Goal: Task Accomplishment & Management: Complete application form

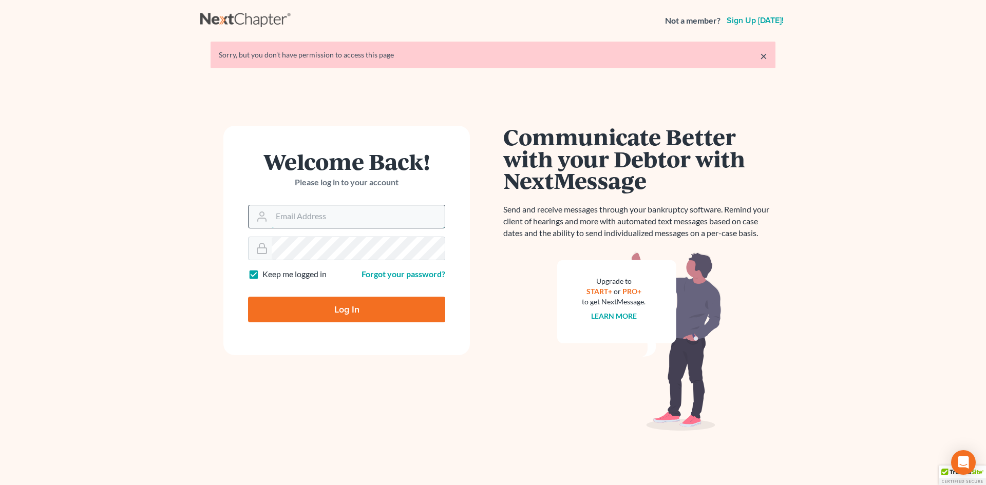
click at [360, 211] on input "Email Address" at bounding box center [358, 216] width 173 height 23
type input "shamira@haiglerlegal.com"
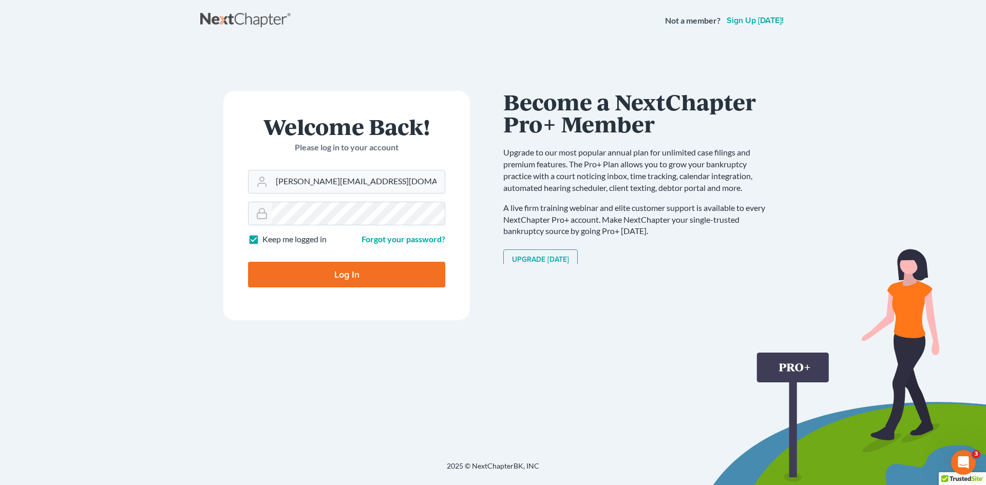
click at [343, 279] on input "Log In" at bounding box center [346, 275] width 197 height 26
type input "Thinking..."
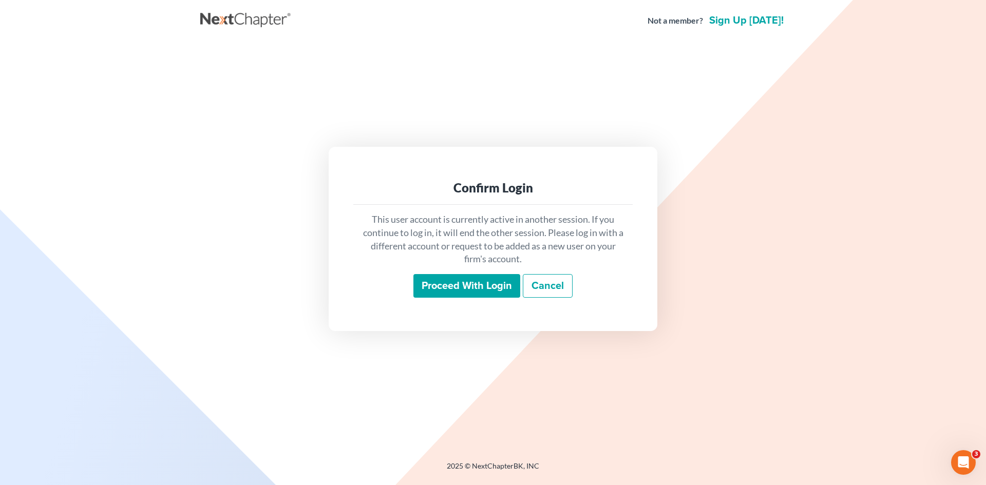
click at [476, 277] on input "Proceed with login" at bounding box center [467, 286] width 107 height 24
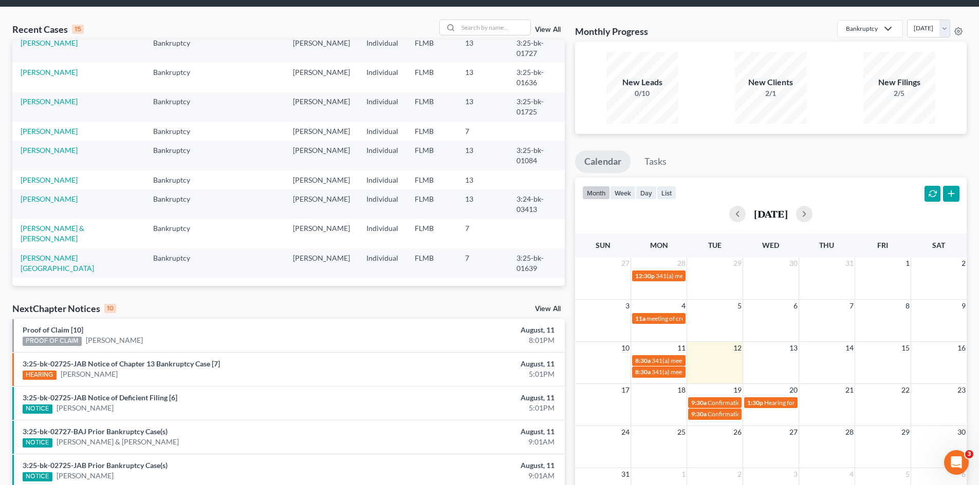
scroll to position [51, 0]
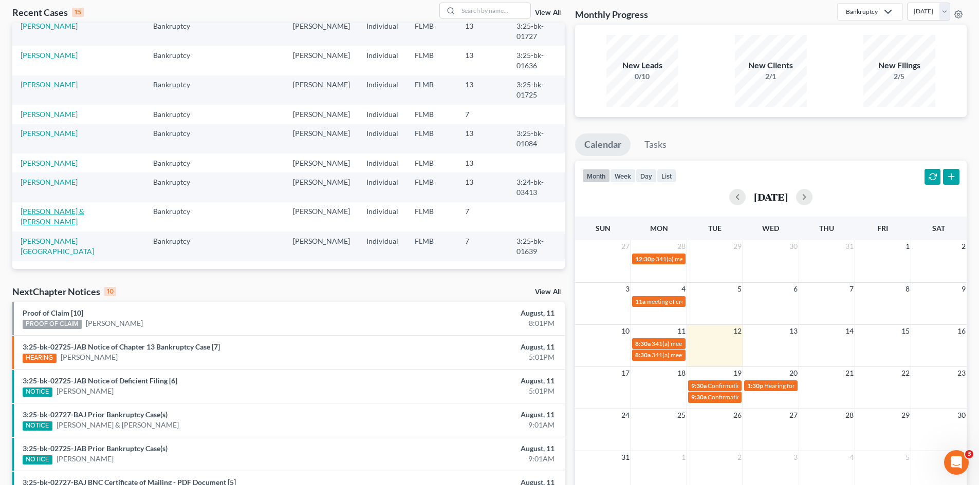
click at [84, 212] on link "POVIO, TAMMY & TERRENCE" at bounding box center [53, 216] width 64 height 19
select select "10"
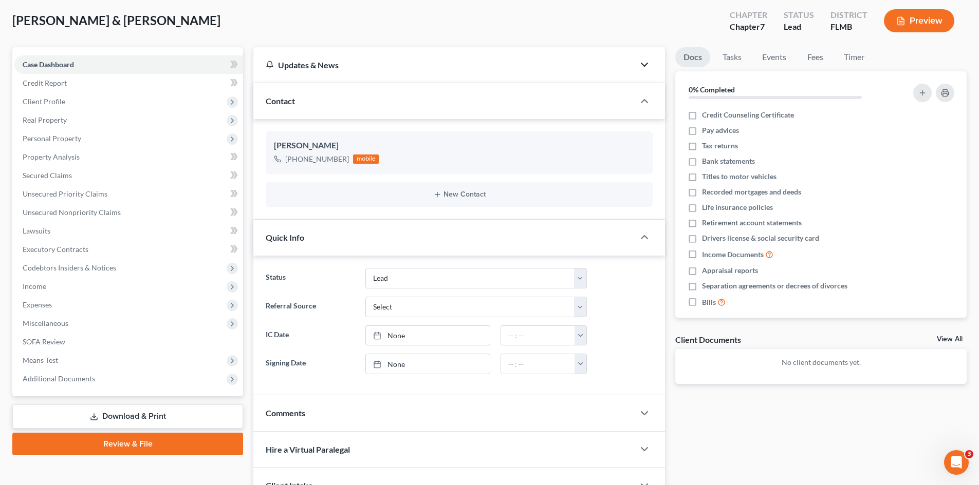
click at [648, 66] on icon "button" at bounding box center [644, 65] width 12 height 12
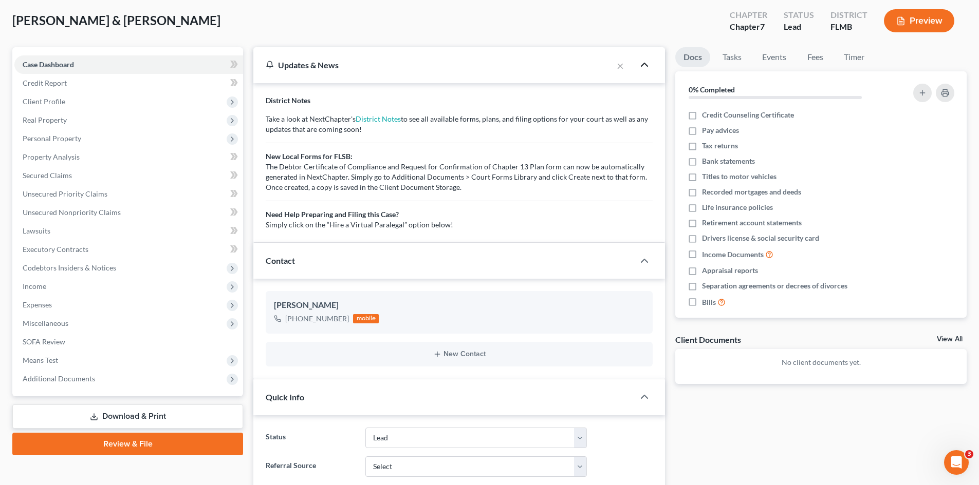
click at [645, 66] on icon "button" at bounding box center [644, 65] width 12 height 12
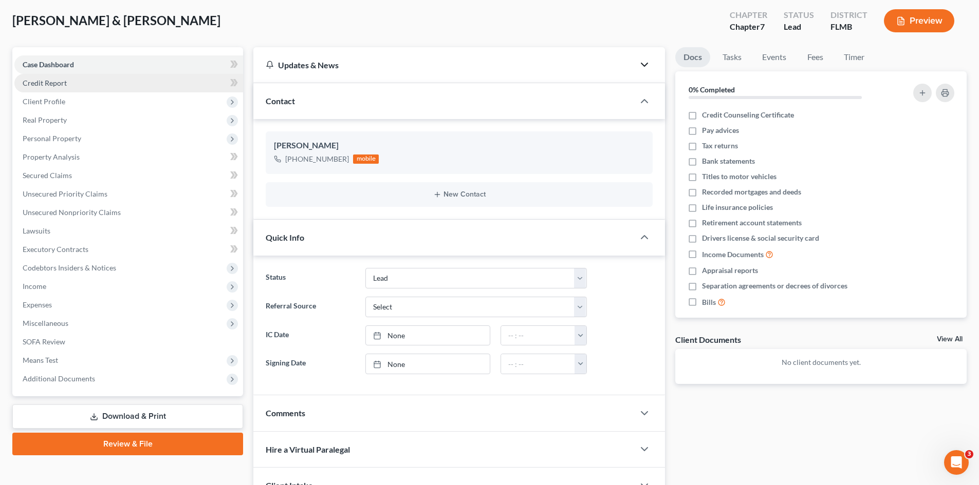
click at [64, 83] on span "Credit Report" at bounding box center [45, 83] width 44 height 9
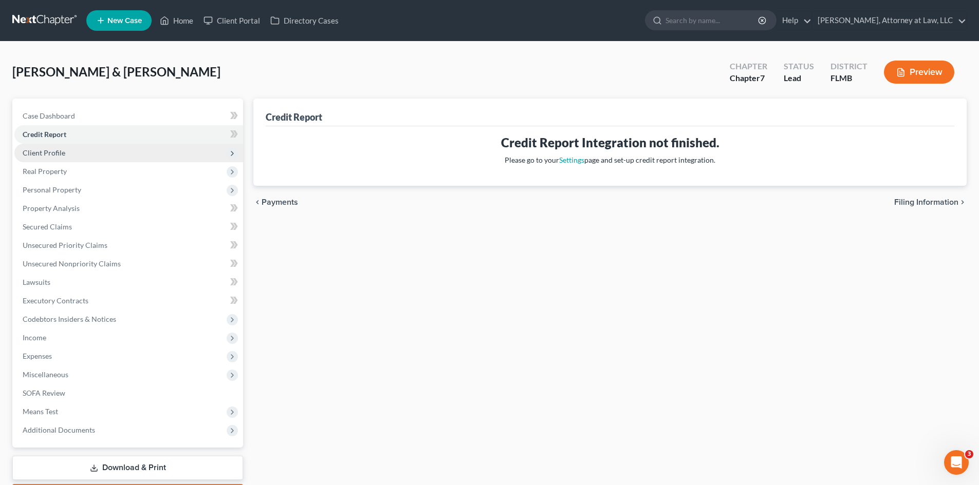
click at [56, 151] on span "Client Profile" at bounding box center [44, 152] width 43 height 9
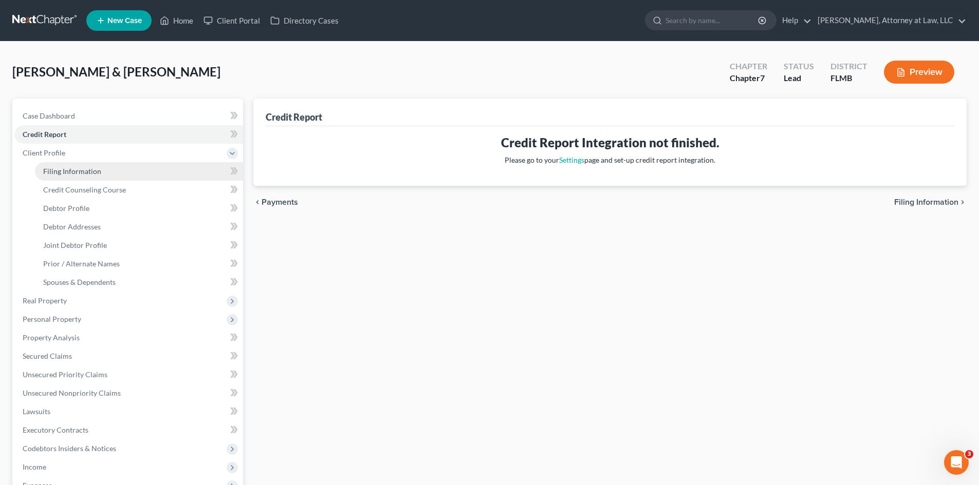
click at [77, 169] on span "Filing Information" at bounding box center [72, 171] width 58 height 9
select select "1"
select select "0"
select select "9"
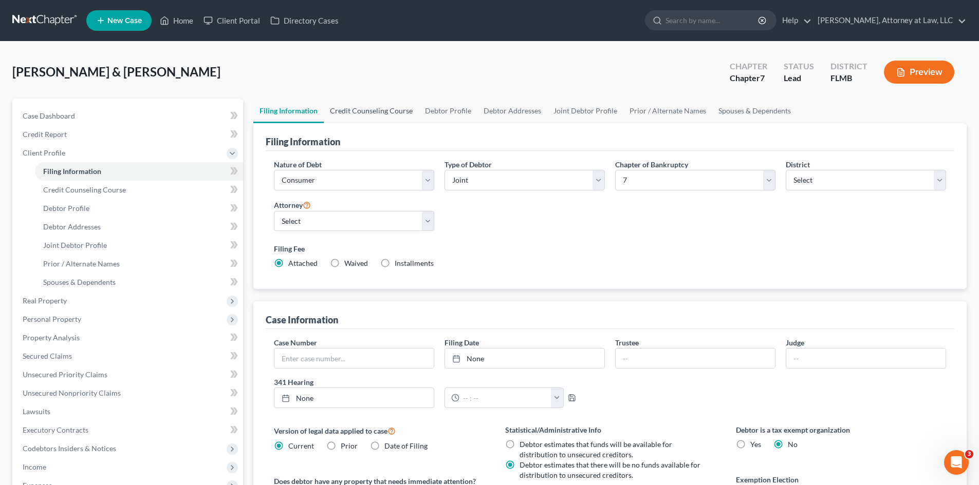
click at [369, 108] on link "Credit Counseling Course" at bounding box center [371, 111] width 95 height 25
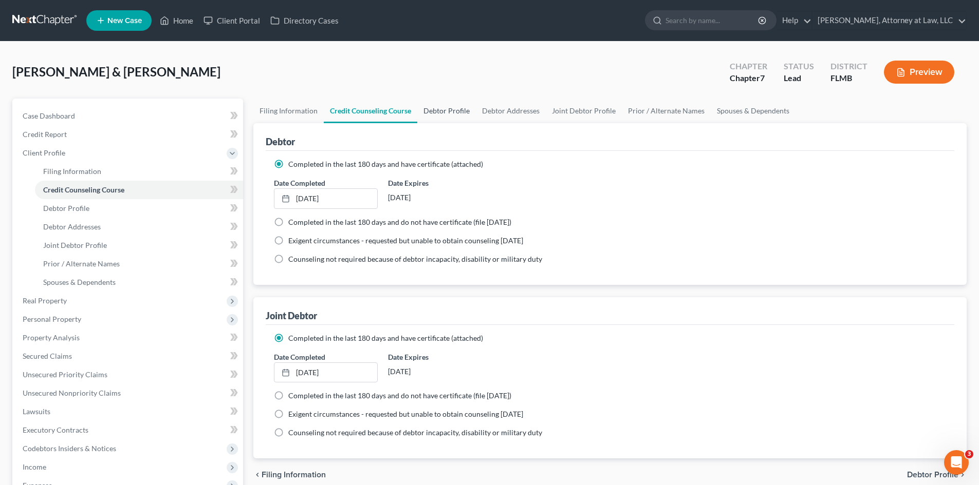
click at [452, 111] on link "Debtor Profile" at bounding box center [446, 111] width 59 height 25
select select "1"
select select "3"
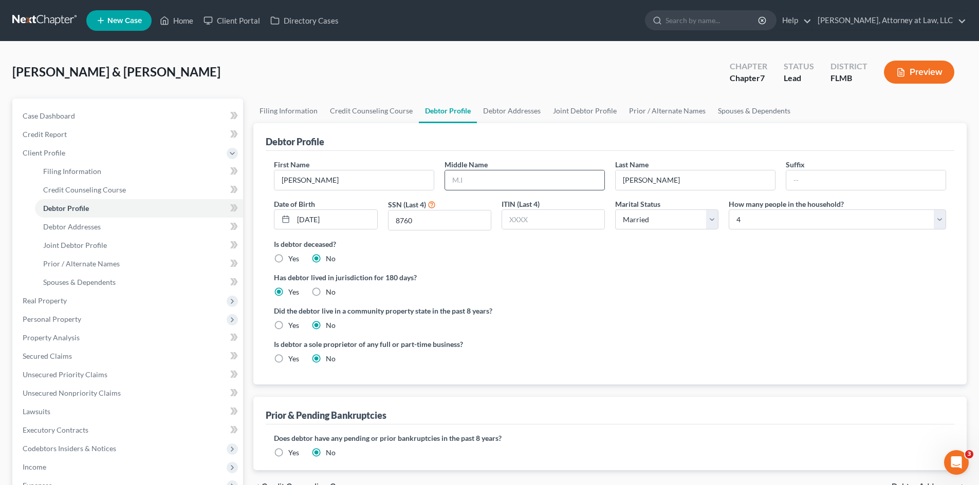
click at [482, 181] on input "text" at bounding box center [524, 181] width 159 height 20
type input "l"
type input "LYNN"
click at [520, 112] on link "Debtor Addresses" at bounding box center [512, 111] width 70 height 25
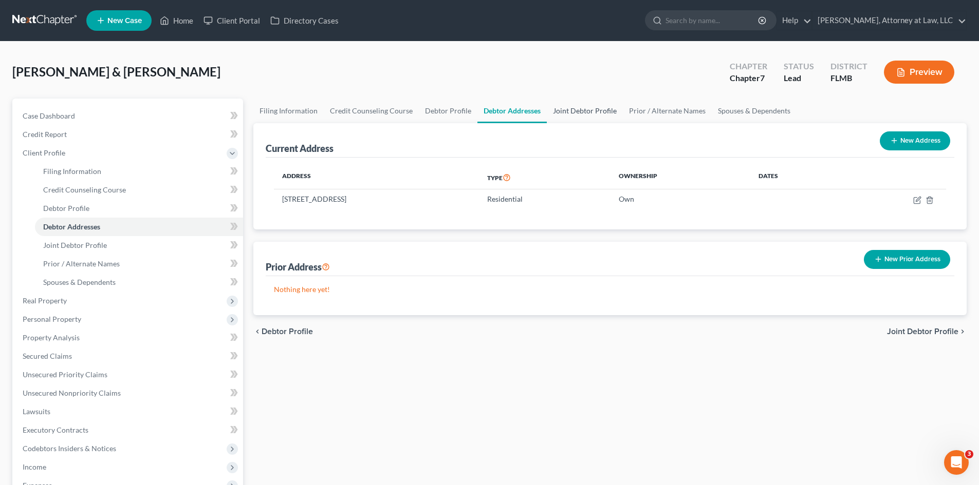
click at [568, 110] on link "Joint Debtor Profile" at bounding box center [585, 111] width 76 height 25
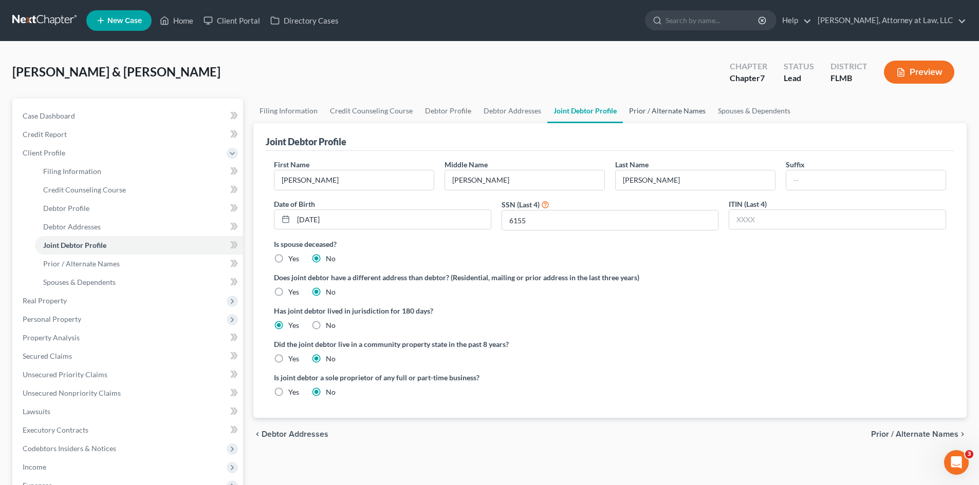
click at [661, 115] on link "Prior / Alternate Names" at bounding box center [667, 111] width 89 height 25
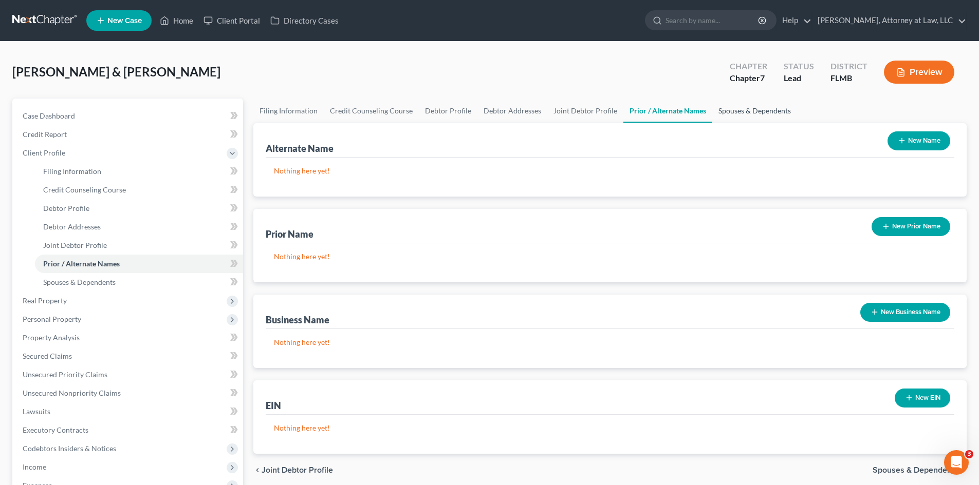
click at [765, 111] on link "Spouses & Dependents" at bounding box center [754, 111] width 85 height 25
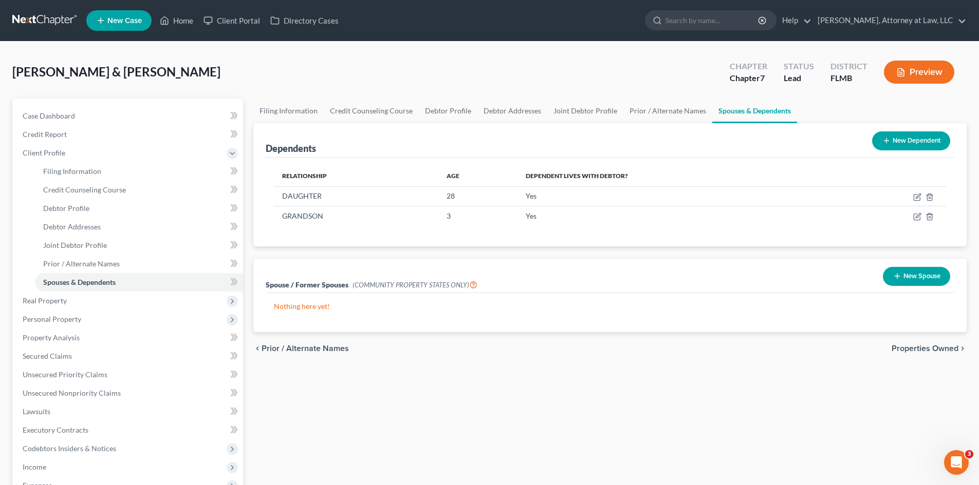
click at [905, 351] on span "Properties Owned" at bounding box center [924, 349] width 67 height 8
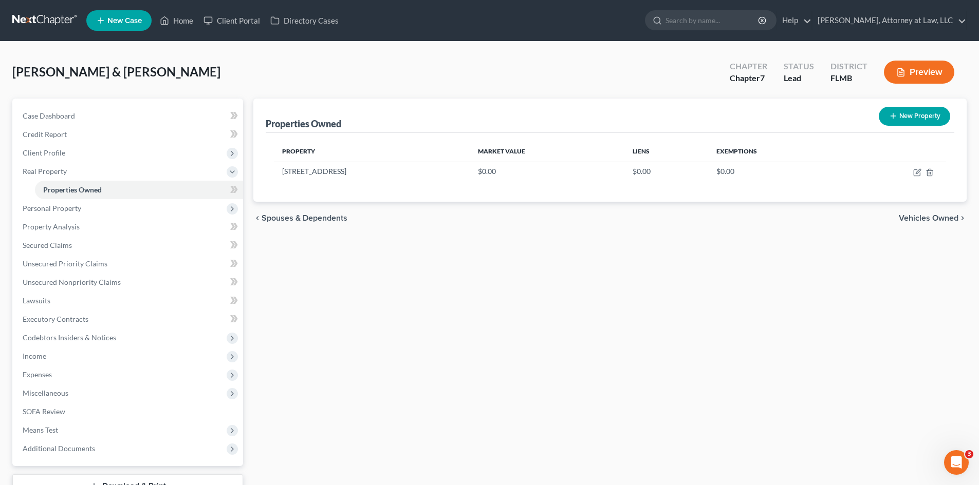
click at [914, 221] on span "Vehicles Owned" at bounding box center [928, 218] width 60 height 8
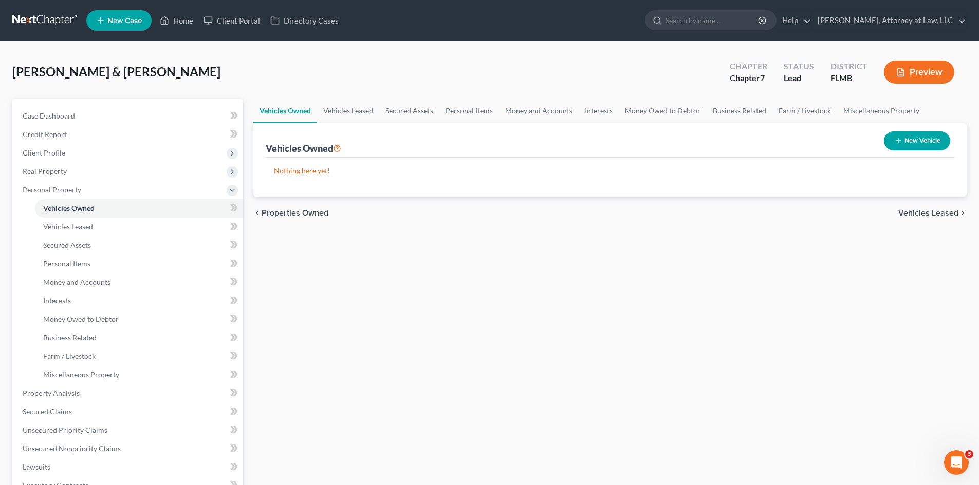
click at [924, 141] on button "New Vehicle" at bounding box center [917, 141] width 66 height 19
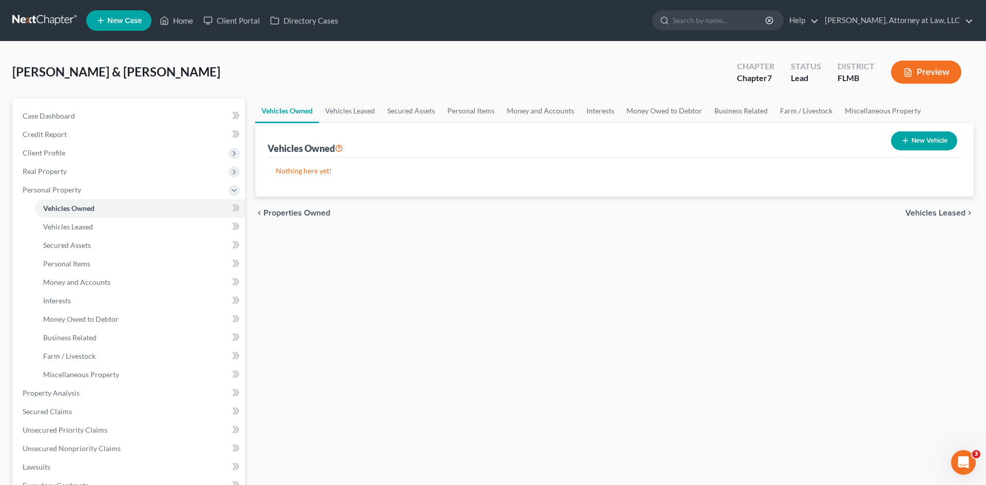
select select "0"
select select "2"
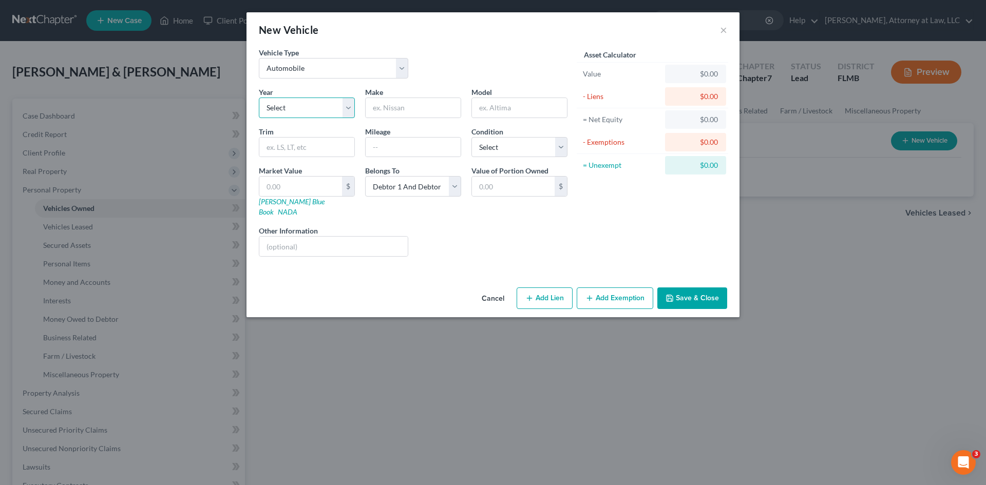
click at [349, 105] on select "Select 2026 2025 2024 2023 2022 2021 2020 2019 2018 2017 2016 2015 2014 2013 20…" at bounding box center [307, 108] width 96 height 21
select select "11"
click at [259, 98] on select "Select 2026 2025 2024 2023 2022 2021 2020 2019 2018 2017 2016 2015 2014 2013 20…" at bounding box center [307, 108] width 96 height 21
click at [428, 111] on input "text" at bounding box center [413, 108] width 95 height 20
type input "BUICK"
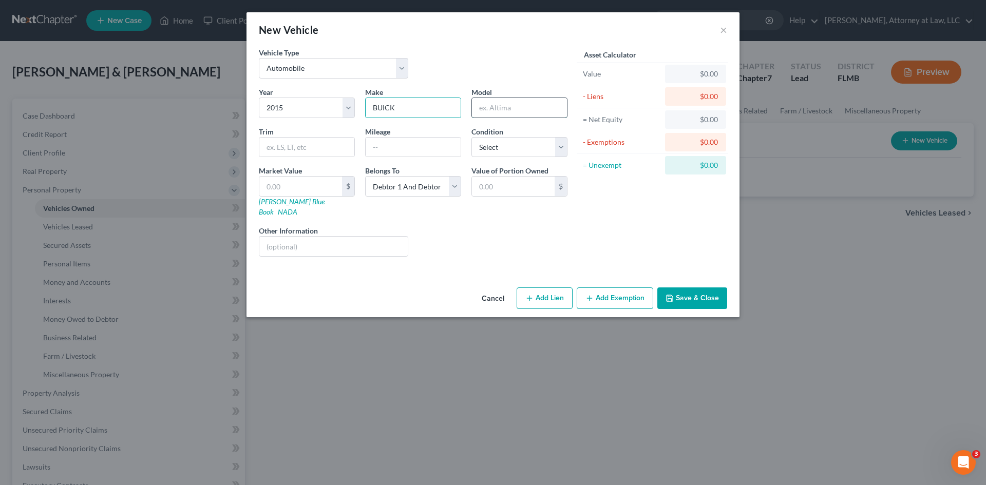
click at [492, 110] on input "text" at bounding box center [519, 108] width 95 height 20
type input "ENCLAVE"
click at [314, 189] on input "text" at bounding box center [300, 187] width 83 height 20
type input "4"
type input "4.00"
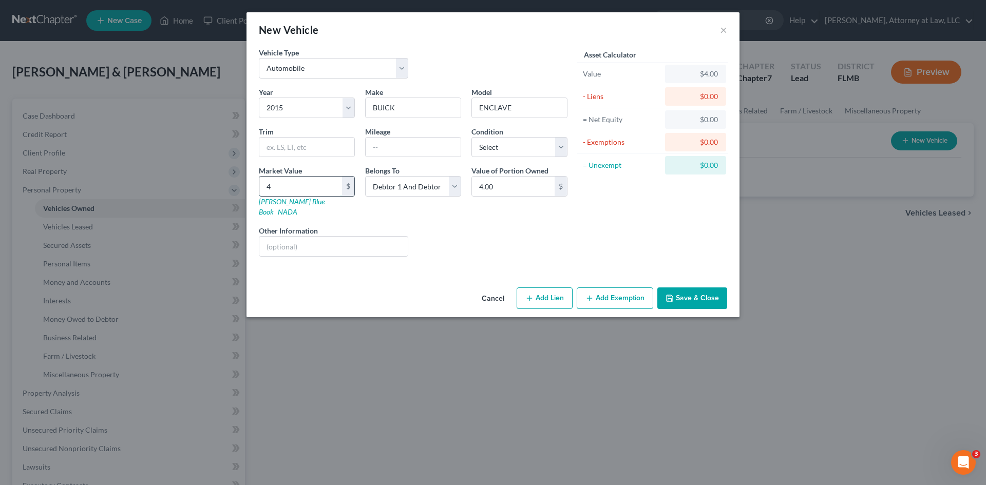
type input "46"
type input "46.00"
type input "462"
type input "462.00"
type input "4,622"
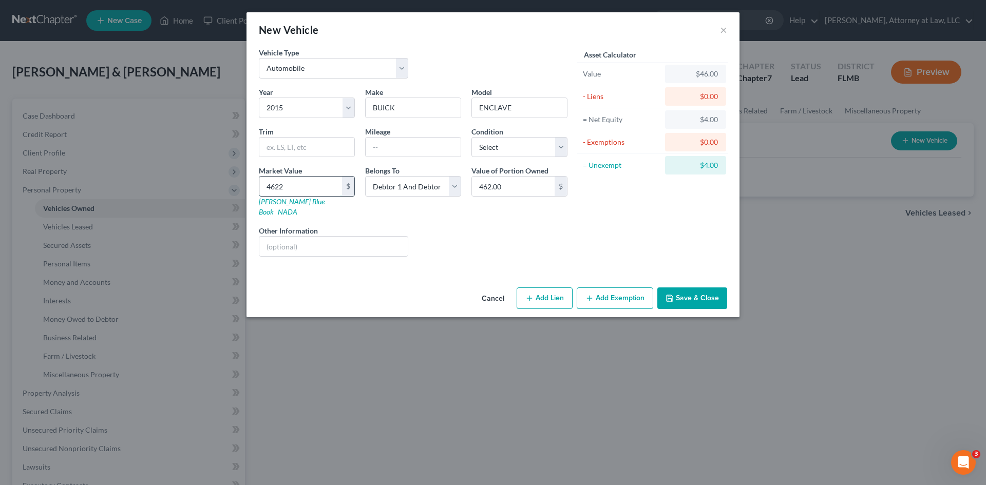
type input "4,622.00"
click at [688, 288] on button "Save & Close" at bounding box center [693, 299] width 70 height 22
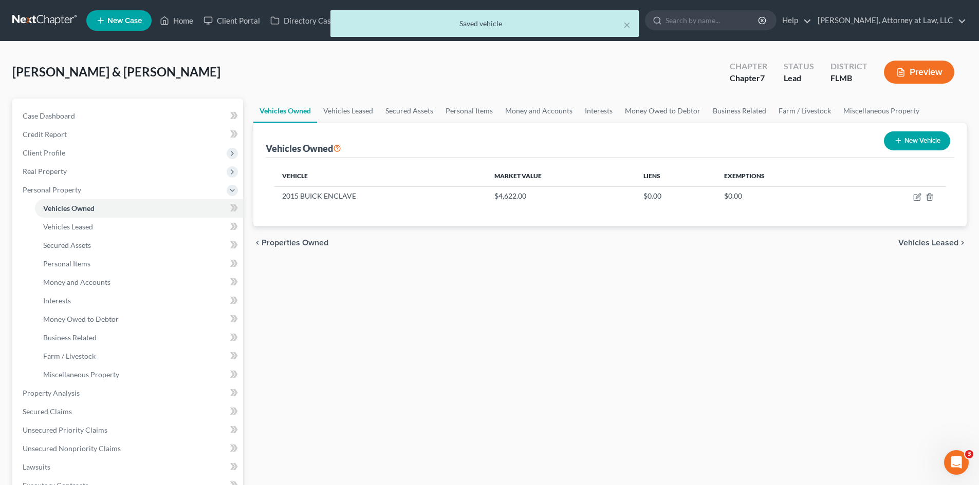
click at [912, 140] on button "New Vehicle" at bounding box center [917, 141] width 66 height 19
select select "0"
select select "2"
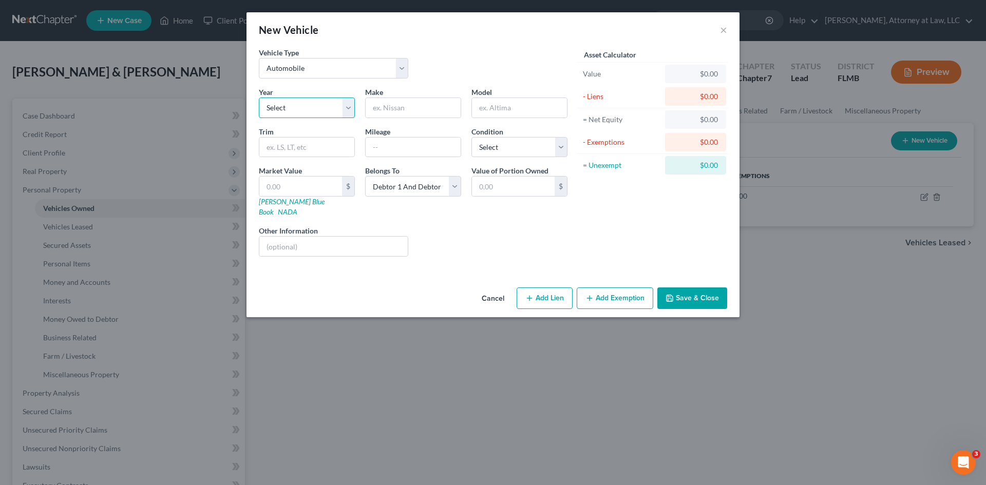
click at [343, 108] on select "Select 2026 2025 2024 2023 2022 2021 2020 2019 2018 2017 2016 2015 2014 2013 20…" at bounding box center [307, 108] width 96 height 21
select select "14"
click at [259, 98] on select "Select 2026 2025 2024 2023 2022 2021 2020 2019 2018 2017 2016 2015 2014 2013 20…" at bounding box center [307, 108] width 96 height 21
click at [432, 108] on input "text" at bounding box center [413, 108] width 95 height 20
type input "FORD"
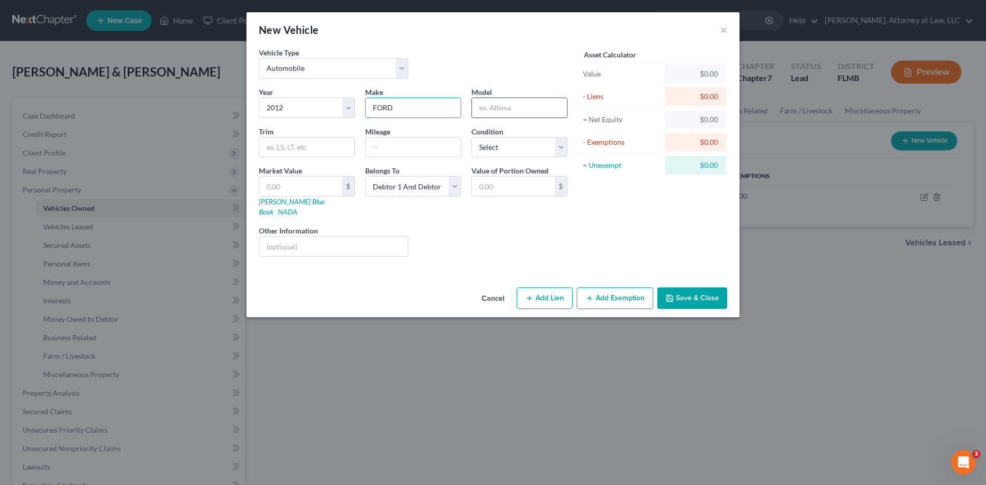
click at [527, 110] on input "text" at bounding box center [519, 108] width 95 height 20
type input "F150"
click at [321, 186] on input "text" at bounding box center [300, 187] width 83 height 20
type input "1"
type input "1.00"
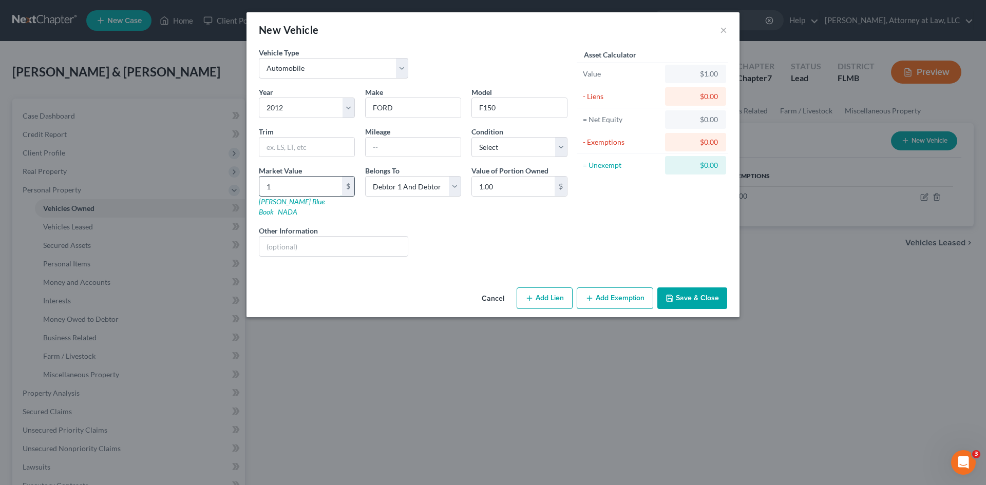
type input "16"
type input "16.00"
type input "169"
type input "169.00"
type input "1695"
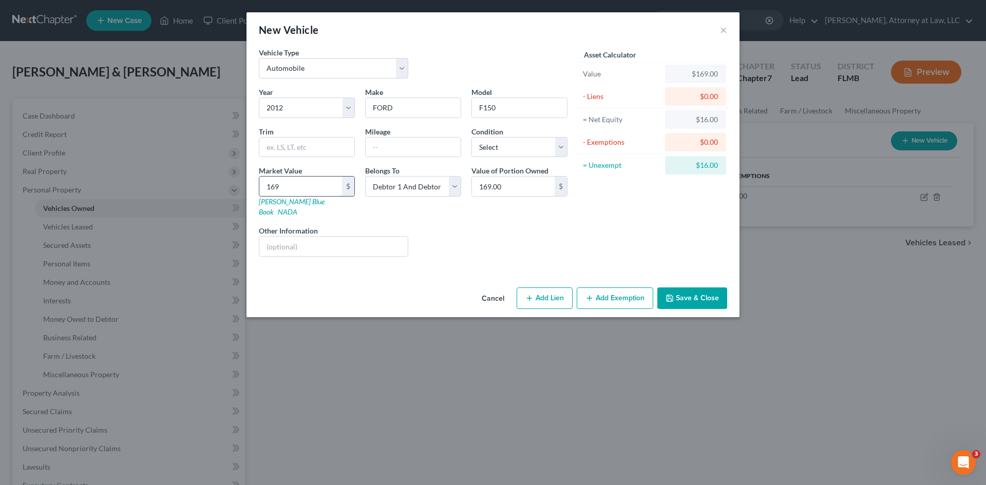
type input "1,695.00"
type input "1,6953"
type input "16,953.00"
click at [506, 233] on div "Liens Select" at bounding box center [494, 241] width 160 height 31
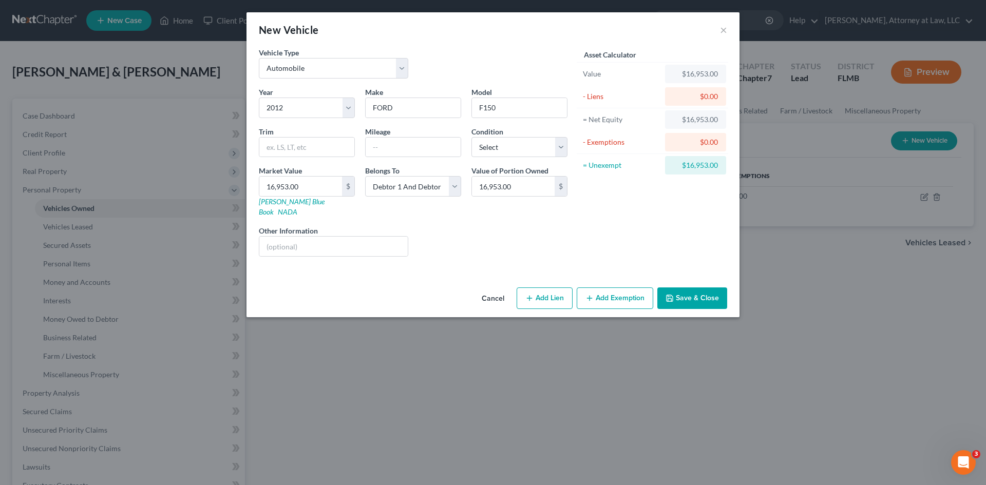
click at [693, 289] on button "Save & Close" at bounding box center [693, 299] width 70 height 22
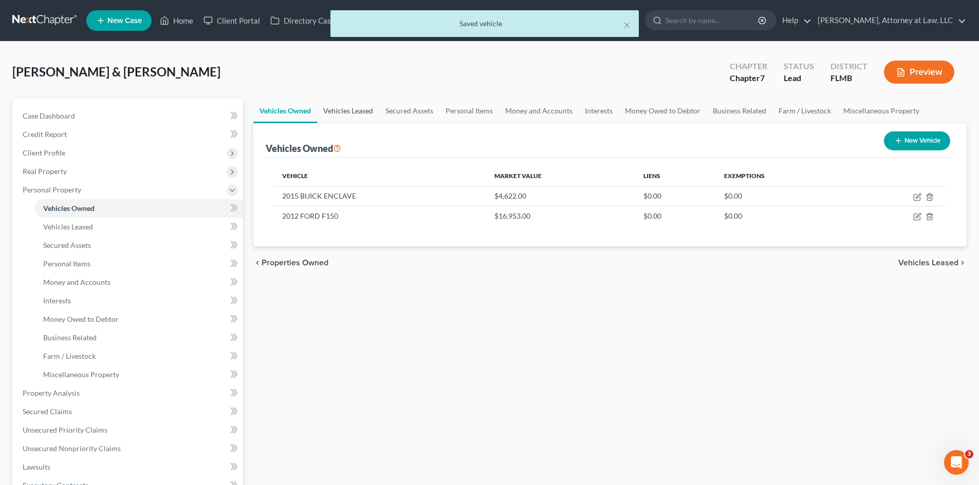
click at [353, 112] on link "Vehicles Leased" at bounding box center [348, 111] width 62 height 25
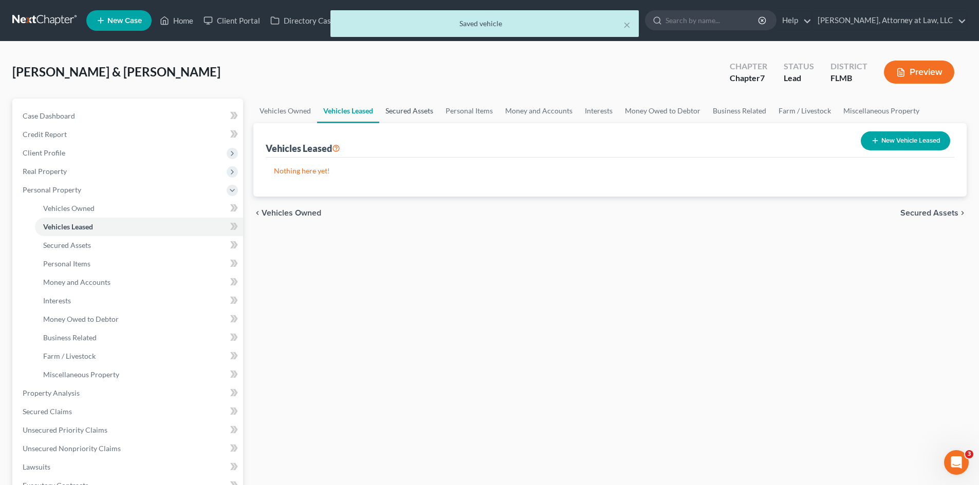
click at [418, 111] on link "Secured Assets" at bounding box center [409, 111] width 60 height 25
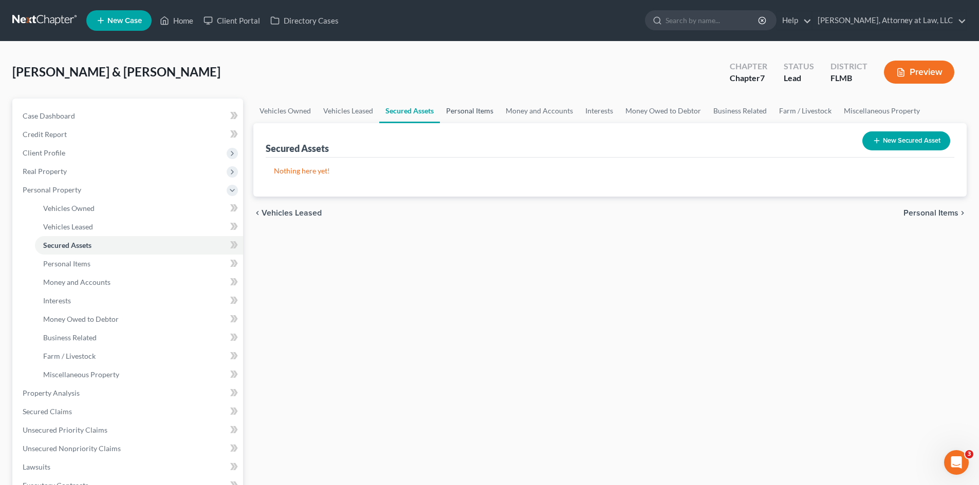
click at [475, 111] on link "Personal Items" at bounding box center [470, 111] width 60 height 25
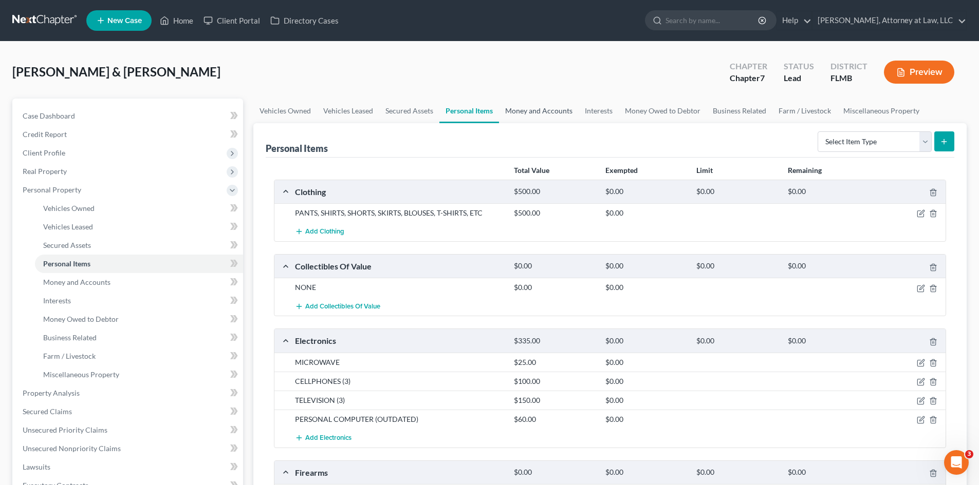
click at [538, 110] on link "Money and Accounts" at bounding box center [539, 111] width 80 height 25
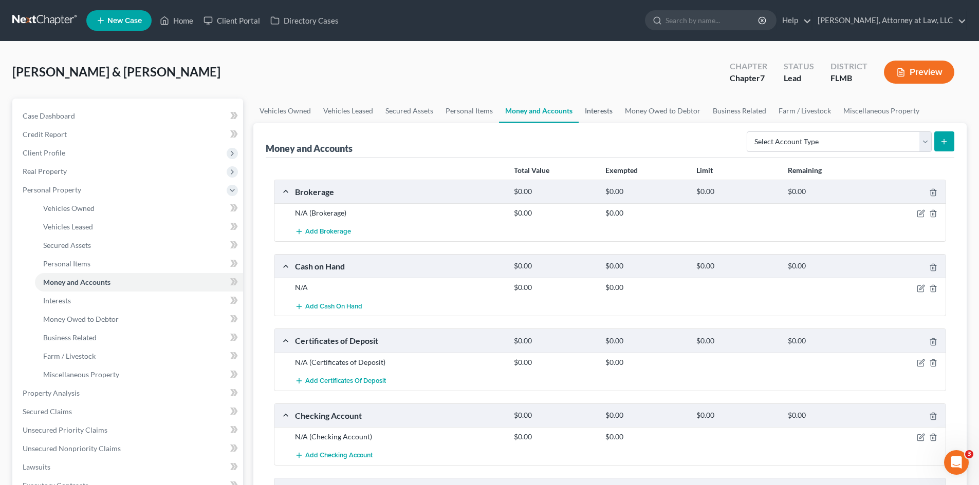
click at [600, 111] on link "Interests" at bounding box center [598, 111] width 40 height 25
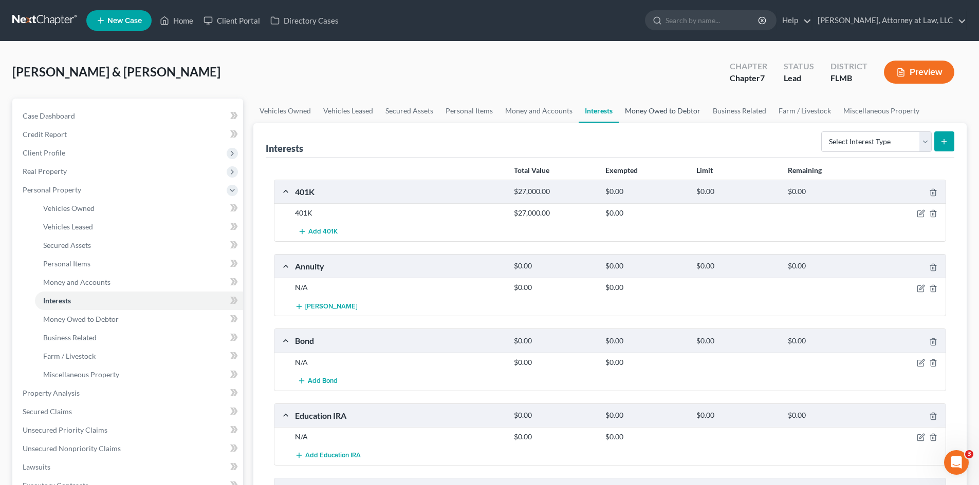
click at [666, 112] on link "Money Owed to Debtor" at bounding box center [662, 111] width 88 height 25
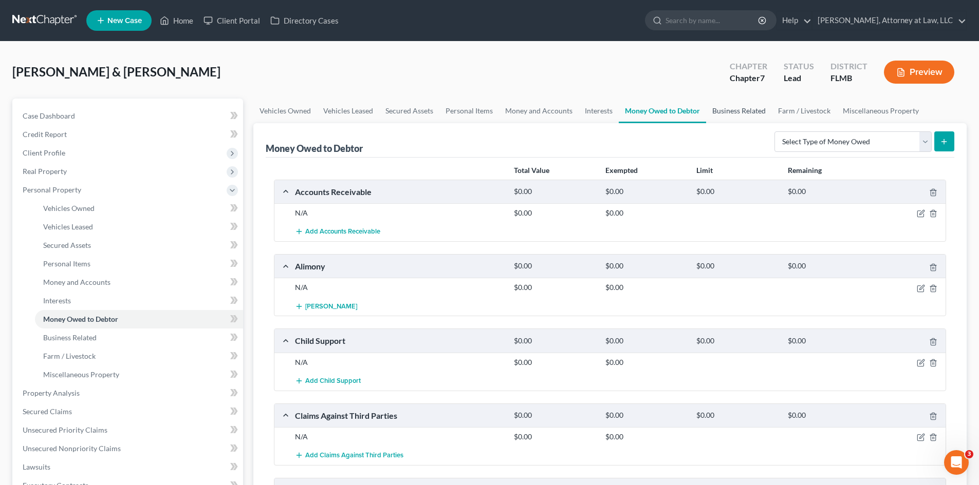
click at [734, 113] on link "Business Related" at bounding box center [739, 111] width 66 height 25
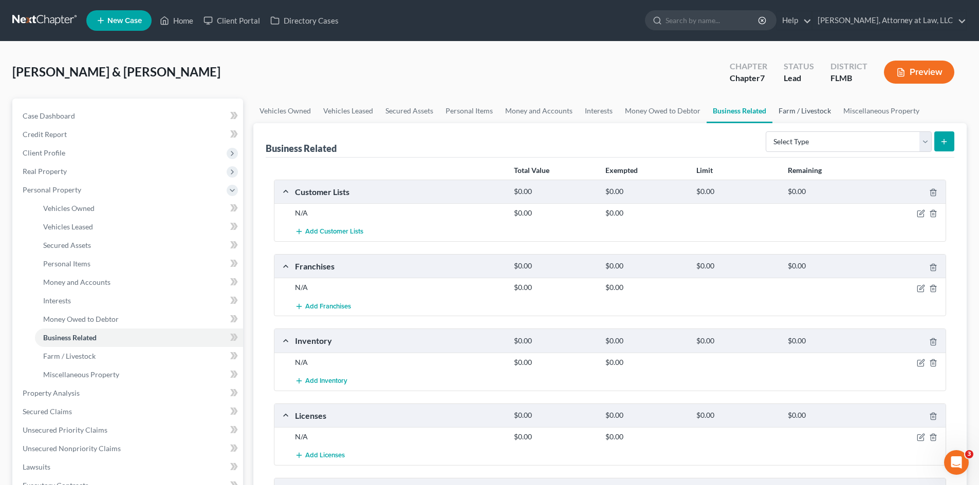
click at [800, 110] on link "Farm / Livestock" at bounding box center [804, 111] width 65 height 25
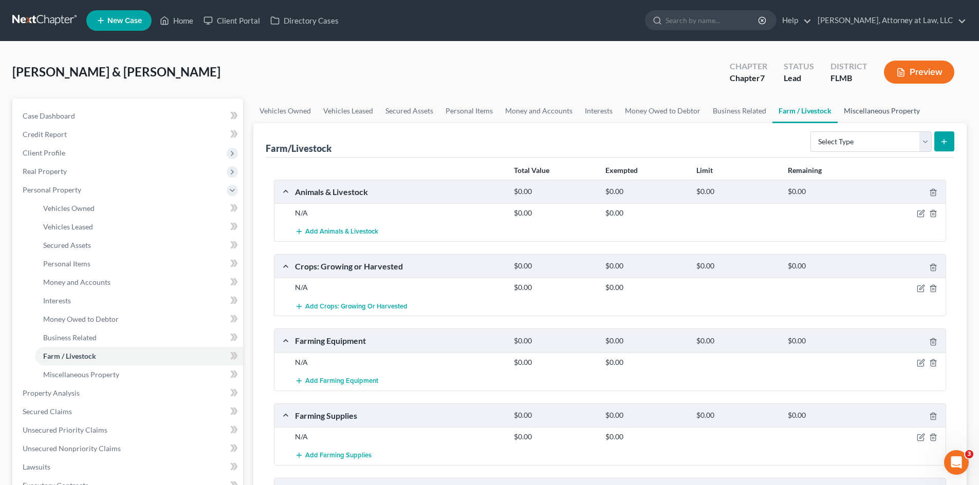
click at [889, 110] on link "Miscellaneous Property" at bounding box center [881, 111] width 88 height 25
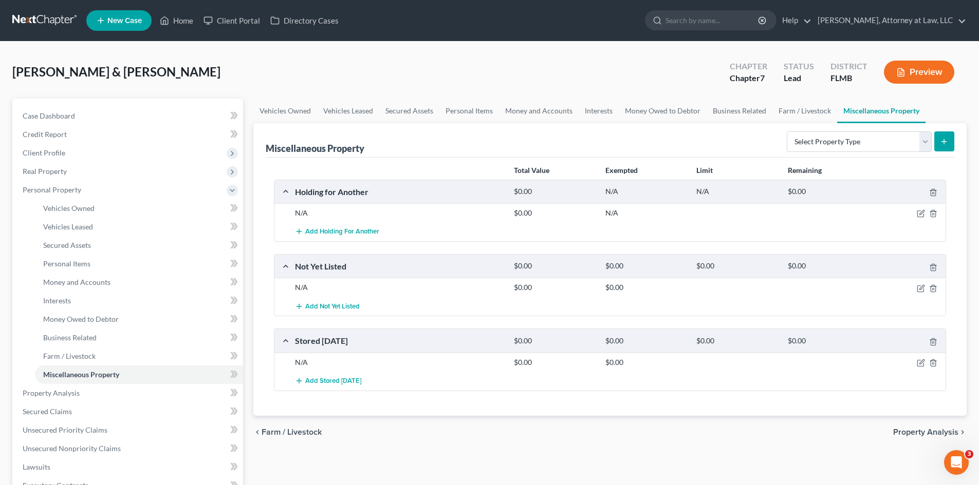
click at [913, 435] on span "Property Analysis" at bounding box center [925, 432] width 65 height 8
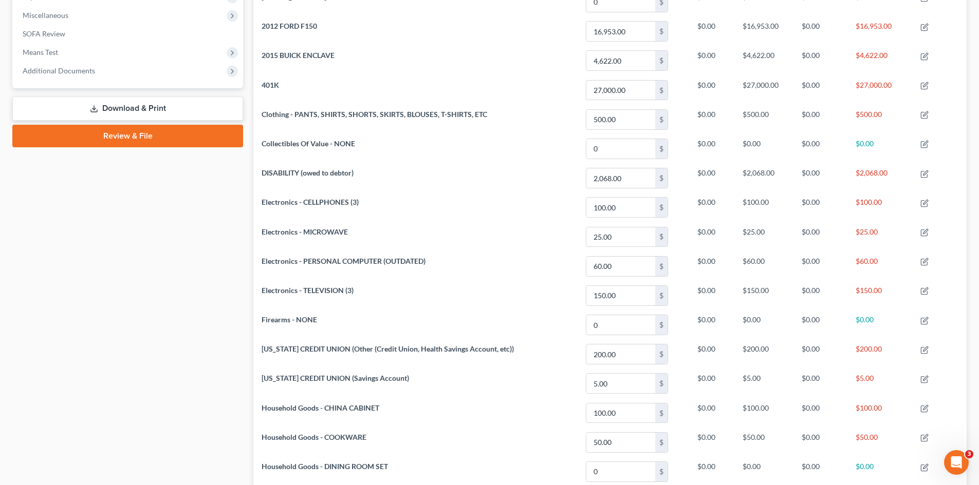
scroll to position [103, 0]
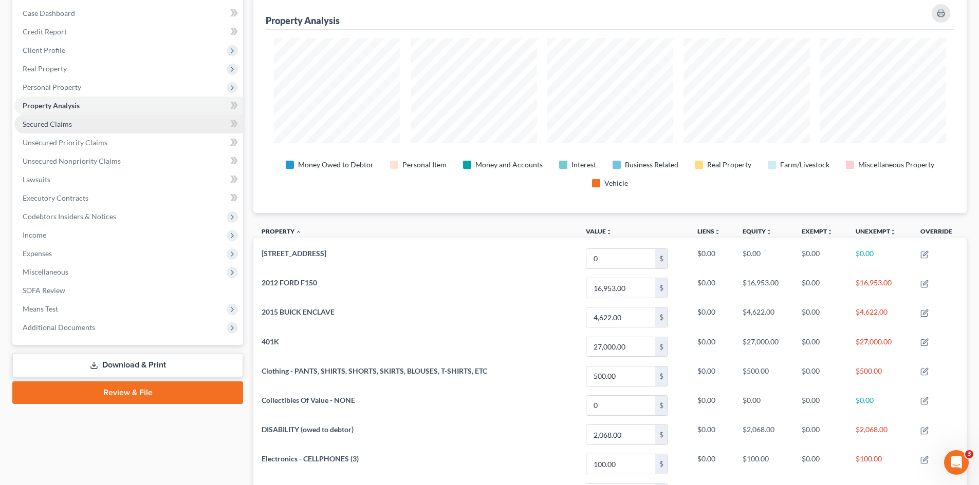
click at [52, 123] on span "Secured Claims" at bounding box center [47, 124] width 49 height 9
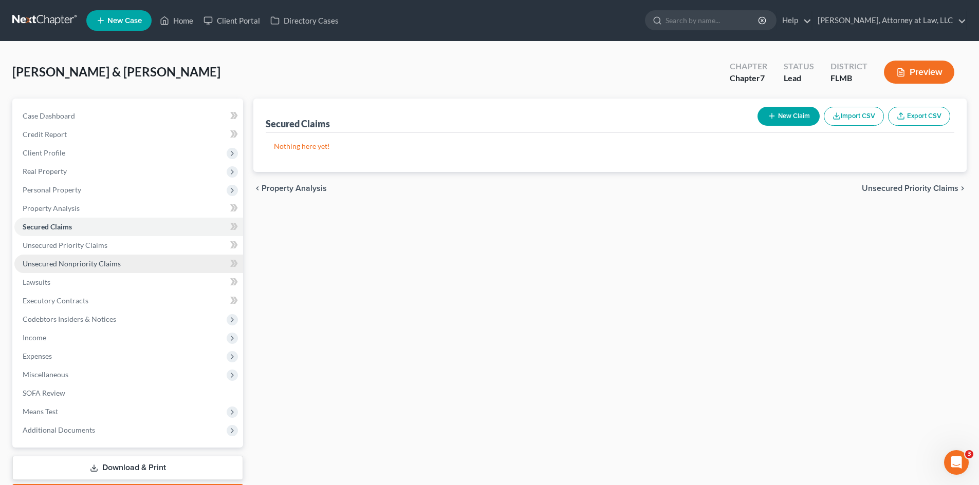
drag, startPoint x: 46, startPoint y: 260, endPoint x: 112, endPoint y: 266, distance: 66.0
click at [47, 260] on span "Unsecured Nonpriority Claims" at bounding box center [72, 263] width 98 height 9
click at [796, 112] on button "New Claim" at bounding box center [788, 116] width 62 height 19
select select "2"
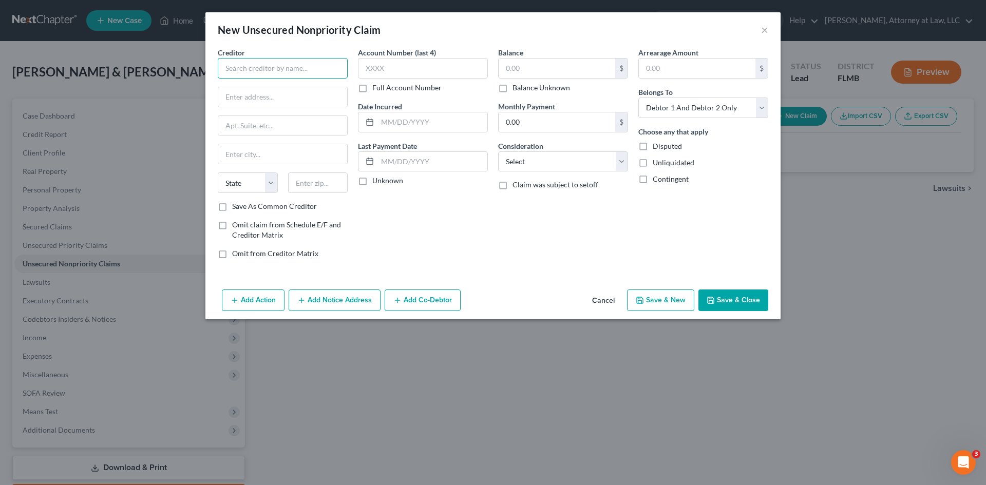
click at [275, 65] on input "text" at bounding box center [283, 68] width 130 height 21
type input "BARCLAYS BANK DELAWARE"
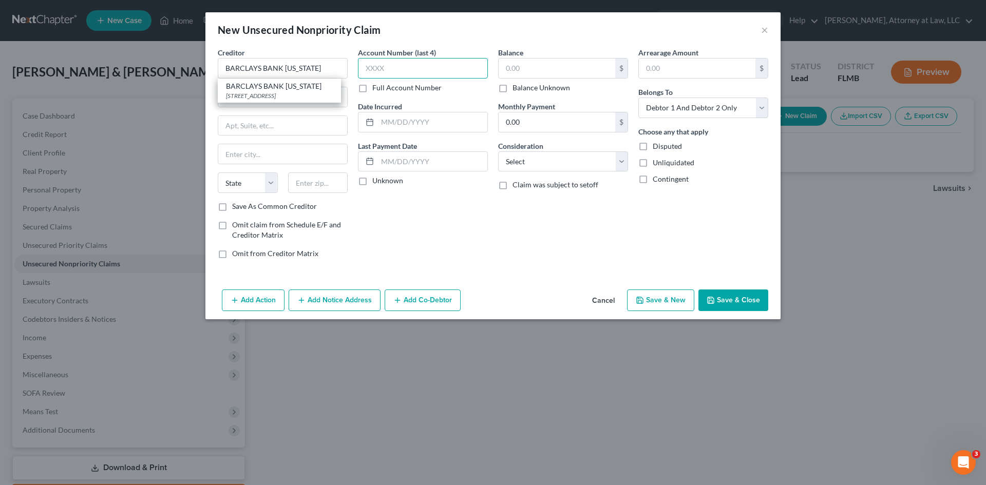
click at [392, 71] on input "text" at bounding box center [423, 68] width 130 height 21
type input "2945"
click at [661, 71] on input "text" at bounding box center [697, 69] width 117 height 20
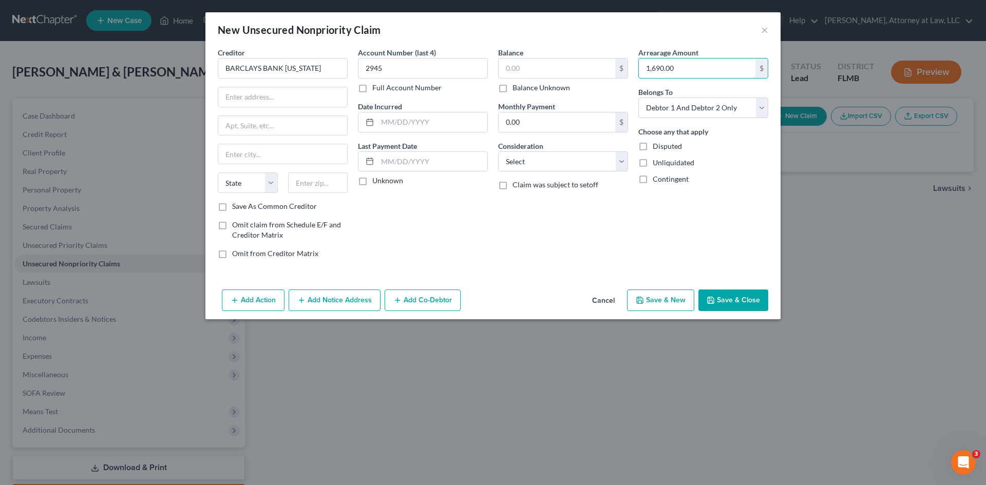
type input "1,690.00"
click at [395, 125] on input "text" at bounding box center [433, 122] width 110 height 20
type input "02/01/2023"
click at [258, 102] on input "text" at bounding box center [282, 97] width 129 height 20
type input "po box 8803"
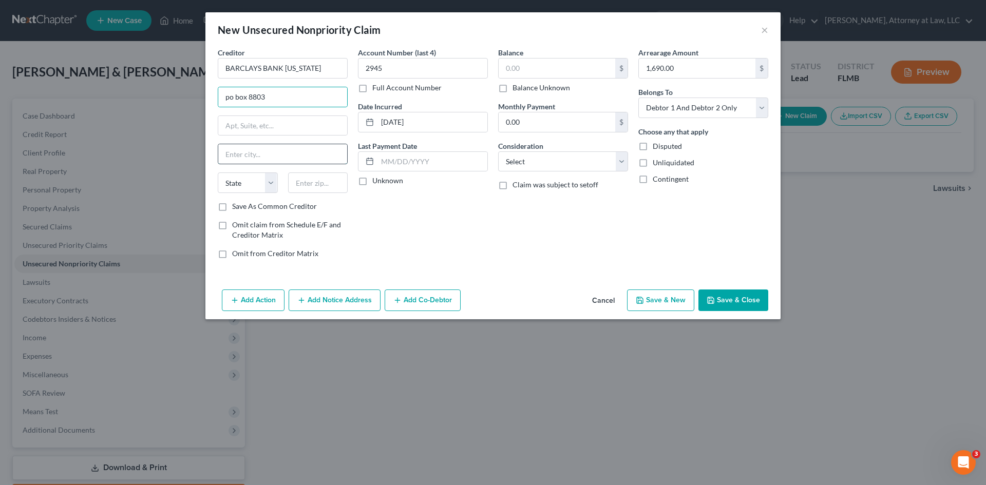
click at [240, 153] on input "text" at bounding box center [282, 154] width 129 height 20
type input "WILMINGTON"
click at [272, 186] on select "State AL AK AR AZ CA CO CT DE DC FL GA GU HI ID IL IN IA KS KY LA ME MD MA MI M…" at bounding box center [248, 183] width 60 height 21
select select "7"
click at [218, 173] on select "State AL AK AR AZ CA CO CT DE DC FL GA GU HI ID IL IN IA KS KY LA ME MD MA MI M…" at bounding box center [248, 183] width 60 height 21
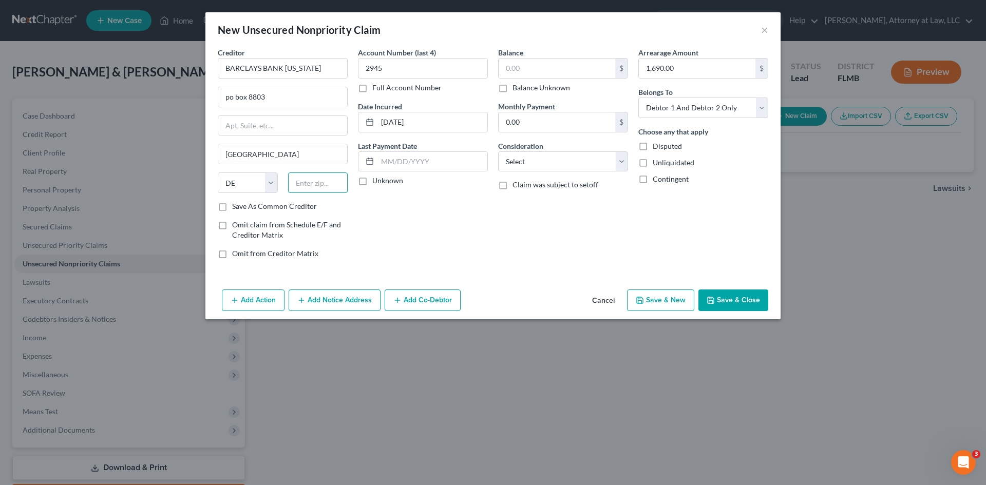
click at [308, 184] on input "text" at bounding box center [318, 183] width 60 height 21
type input "19899"
click at [522, 68] on input "text" at bounding box center [557, 69] width 117 height 20
type input "Wilmington"
type input "1,400.00"
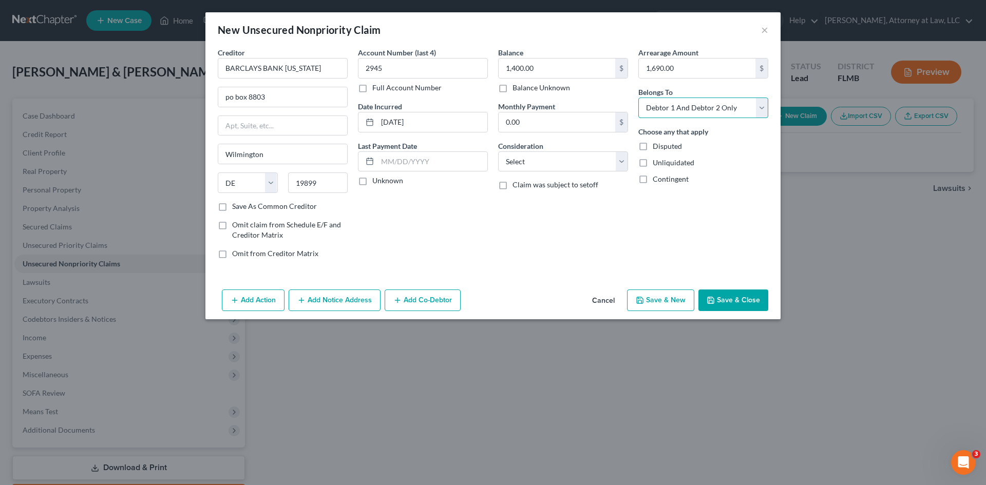
click at [761, 108] on select "Select Debtor 1 Only Debtor 2 Only Debtor 1 And Debtor 2 Only At Least One Of T…" at bounding box center [704, 108] width 130 height 21
select select "0"
click at [639, 98] on select "Select Debtor 1 Only Debtor 2 Only Debtor 1 And Debtor 2 Only At Least One Of T…" at bounding box center [704, 108] width 130 height 21
click at [623, 163] on select "Select Cable / Satellite Services Collection Agency Credit Card Debt Debt Couns…" at bounding box center [563, 162] width 130 height 21
select select "2"
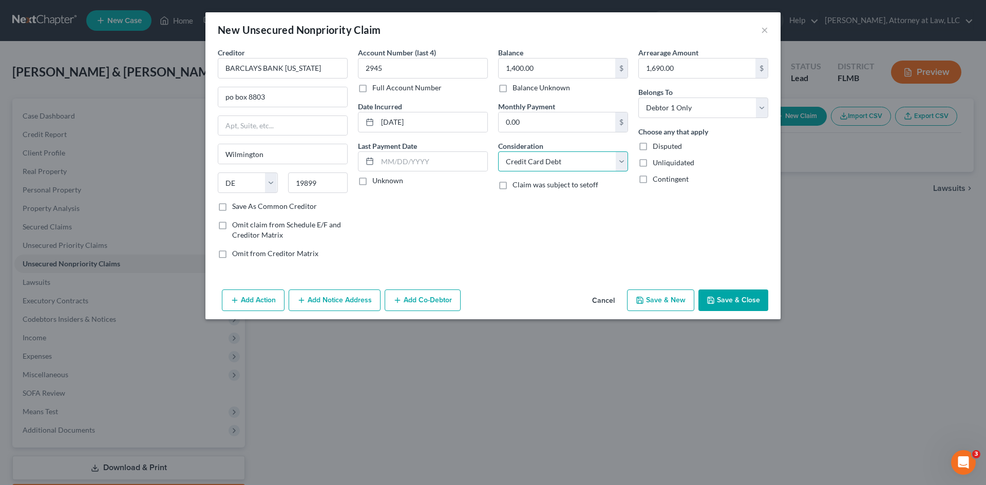
click at [498, 152] on select "Select Cable / Satellite Services Collection Agency Credit Card Debt Debt Couns…" at bounding box center [563, 162] width 130 height 21
click at [513, 184] on label "Claim was subject to setoff" at bounding box center [556, 185] width 86 height 10
click at [517, 184] on input "Claim was subject to setoff" at bounding box center [520, 183] width 7 height 7
checkbox input "true"
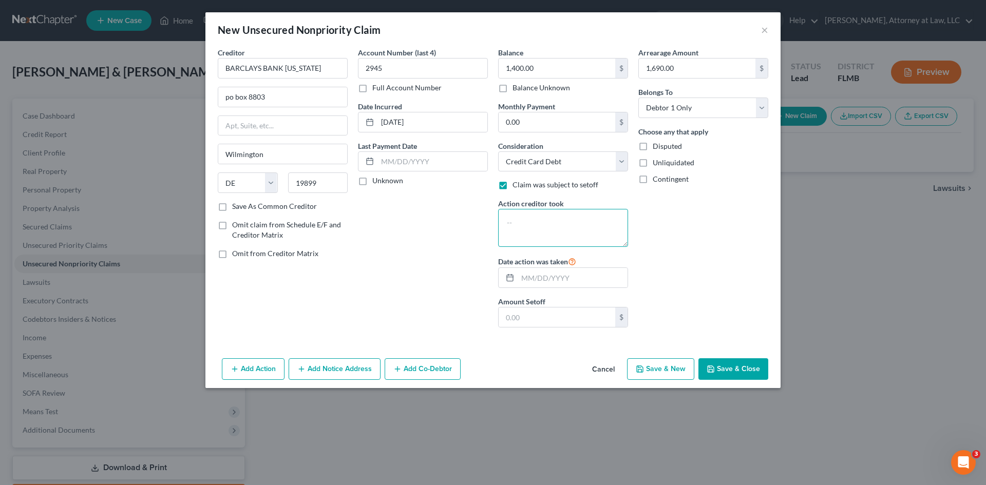
click at [553, 227] on textarea at bounding box center [563, 228] width 130 height 38
type textarea "c"
click at [533, 277] on input "text" at bounding box center [573, 278] width 110 height 20
click at [567, 222] on textarea "CHARGED OFF" at bounding box center [563, 228] width 130 height 38
type textarea "CHARGED OFF-ACCOUNT CLOSED"
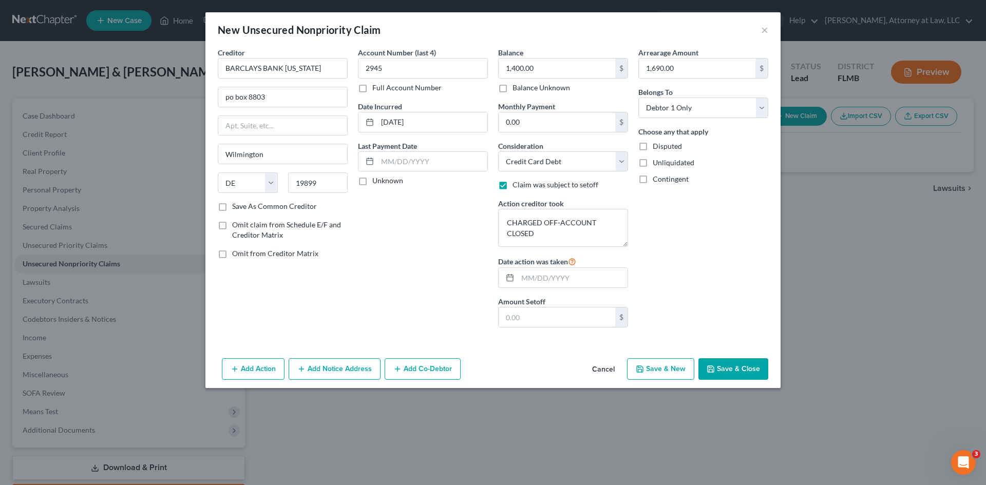
drag, startPoint x: 363, startPoint y: 181, endPoint x: 462, endPoint y: 218, distance: 105.8
click at [372, 181] on label "Unknown" at bounding box center [387, 181] width 31 height 10
click at [377, 181] on input "Unknown" at bounding box center [380, 179] width 7 height 7
checkbox input "true"
click at [670, 369] on button "Save & New" at bounding box center [660, 370] width 67 height 22
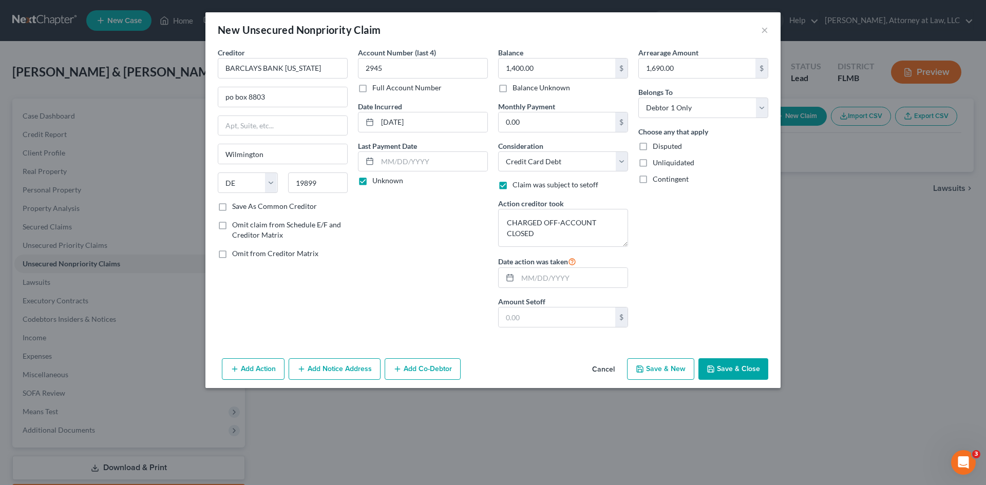
select select "2"
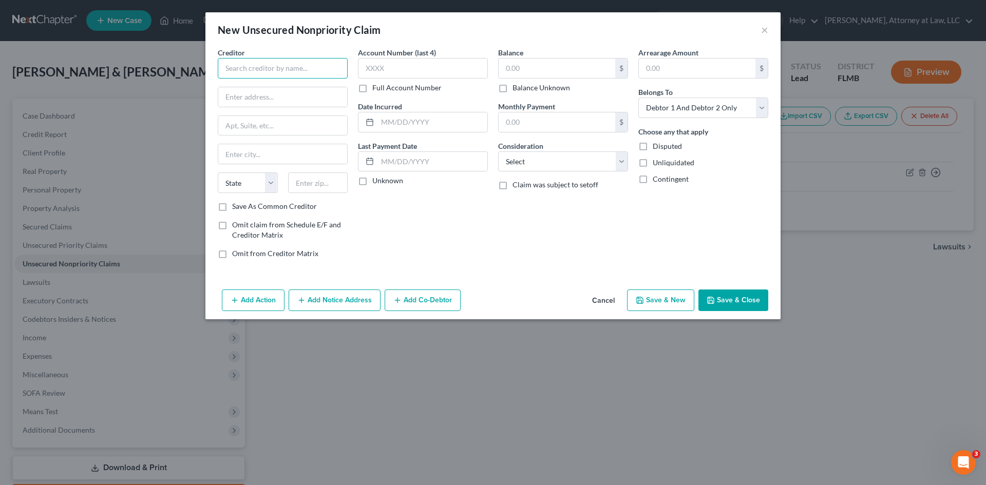
click at [281, 71] on input "text" at bounding box center [283, 68] width 130 height 21
type input "CAPITAL ONE"
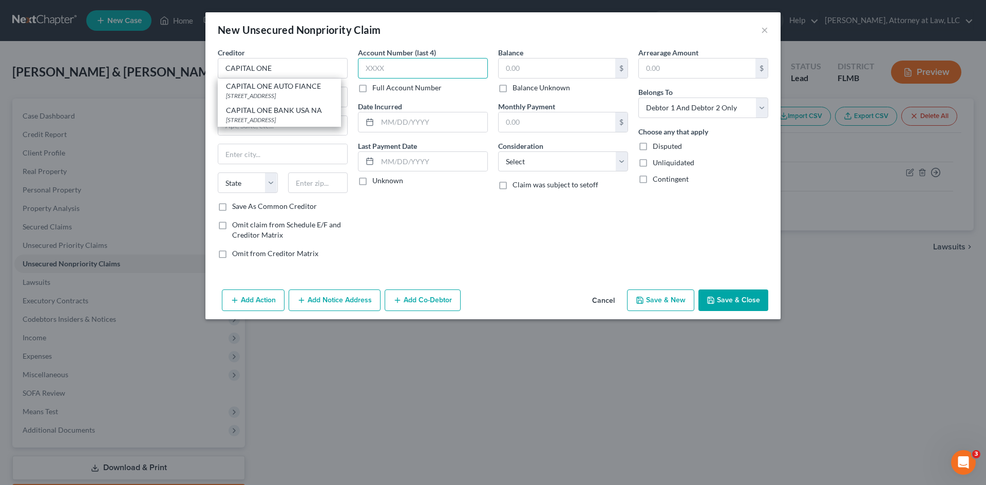
click at [409, 72] on input "text" at bounding box center [423, 68] width 130 height 21
type input "5822"
click at [289, 97] on input "text" at bounding box center [282, 97] width 129 height 20
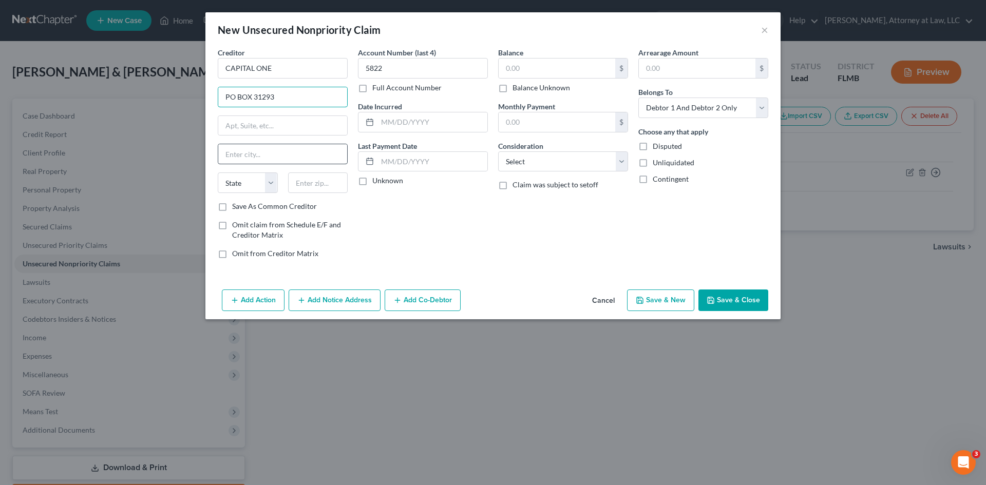
type input "PO BOX 31293"
click at [275, 152] on input "text" at bounding box center [282, 154] width 129 height 20
type input "SALT LAKE CITY"
click at [254, 180] on select "State AL AK AR AZ CA CO CT DE DC FL GA GU HI ID IL IN IA KS KY LA ME MD MA MI M…" at bounding box center [248, 183] width 60 height 21
select select "46"
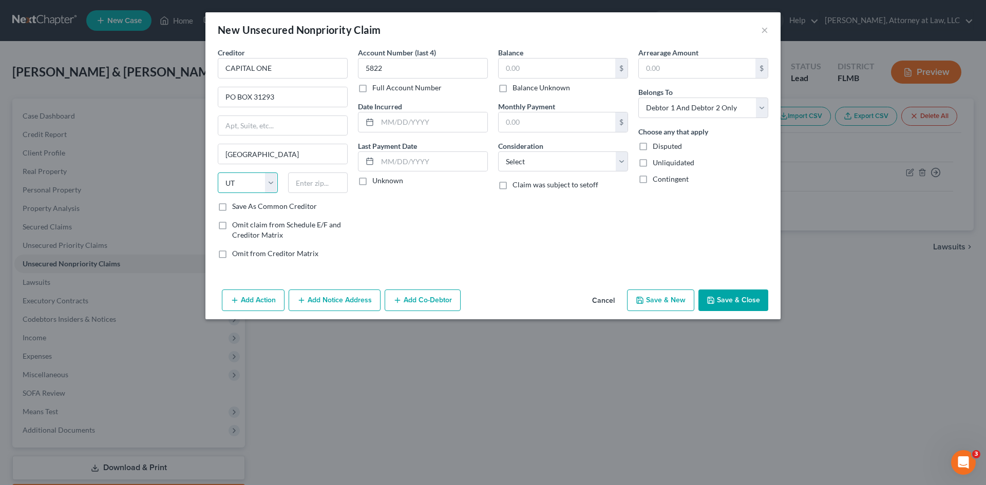
click at [218, 173] on select "State AL AK AR AZ CA CO CT DE DC FL GA GU HI ID IL IN IA KS KY LA ME MD MA MI M…" at bounding box center [248, 183] width 60 height 21
click at [323, 187] on input "text" at bounding box center [318, 183] width 60 height 21
type input "84131"
click at [401, 126] on input "text" at bounding box center [433, 122] width 110 height 20
type input "Salt Lake City"
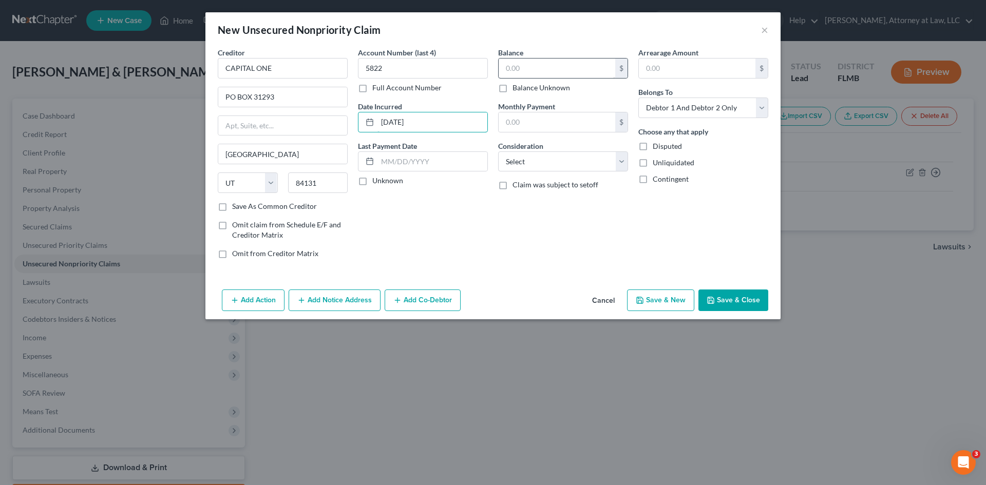
type input "07/01/2017"
click at [527, 69] on input "text" at bounding box center [557, 69] width 117 height 20
type input "1,943.00"
click at [667, 67] on input "text" at bounding box center [697, 69] width 117 height 20
type input "1,943.00"
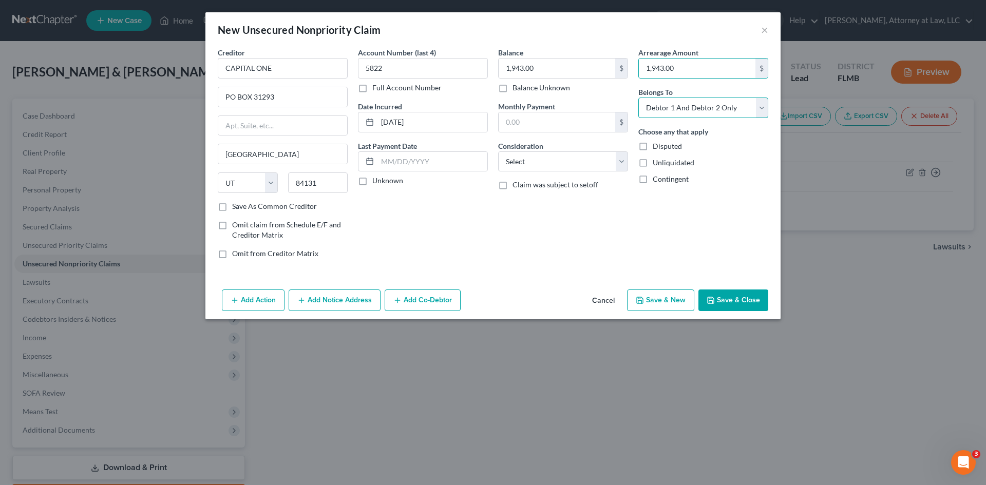
drag, startPoint x: 753, startPoint y: 106, endPoint x: 736, endPoint y: 117, distance: 20.8
click at [753, 106] on select "Select Debtor 1 Only Debtor 2 Only Debtor 1 And Debtor 2 Only At Least One Of T…" at bounding box center [704, 108] width 130 height 21
select select "0"
click at [639, 98] on select "Select Debtor 1 Only Debtor 2 Only Debtor 1 And Debtor 2 Only At Least One Of T…" at bounding box center [704, 108] width 130 height 21
click at [541, 127] on input "text" at bounding box center [557, 122] width 117 height 20
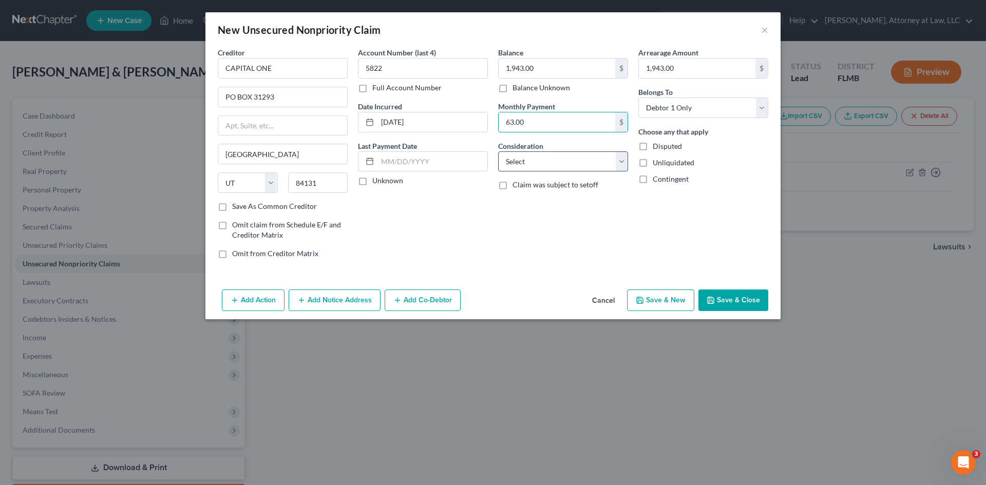
type input "63.00"
drag, startPoint x: 614, startPoint y: 162, endPoint x: 604, endPoint y: 164, distance: 10.1
click at [614, 162] on select "Select Cable / Satellite Services Collection Agency Credit Card Debt Debt Couns…" at bounding box center [563, 162] width 130 height 21
select select "2"
click at [498, 152] on select "Select Cable / Satellite Services Collection Agency Credit Card Debt Debt Couns…" at bounding box center [563, 162] width 130 height 21
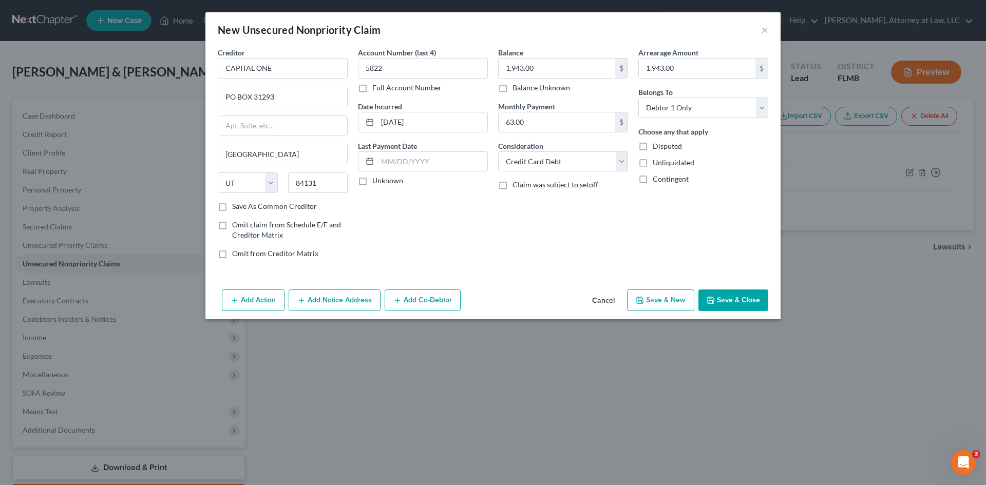
drag, startPoint x: 363, startPoint y: 183, endPoint x: 486, endPoint y: 200, distance: 125.0
click at [372, 183] on label "Unknown" at bounding box center [387, 181] width 31 height 10
click at [377, 182] on input "Unknown" at bounding box center [380, 179] width 7 height 7
checkbox input "true"
click at [513, 186] on label "Claim was subject to setoff" at bounding box center [556, 185] width 86 height 10
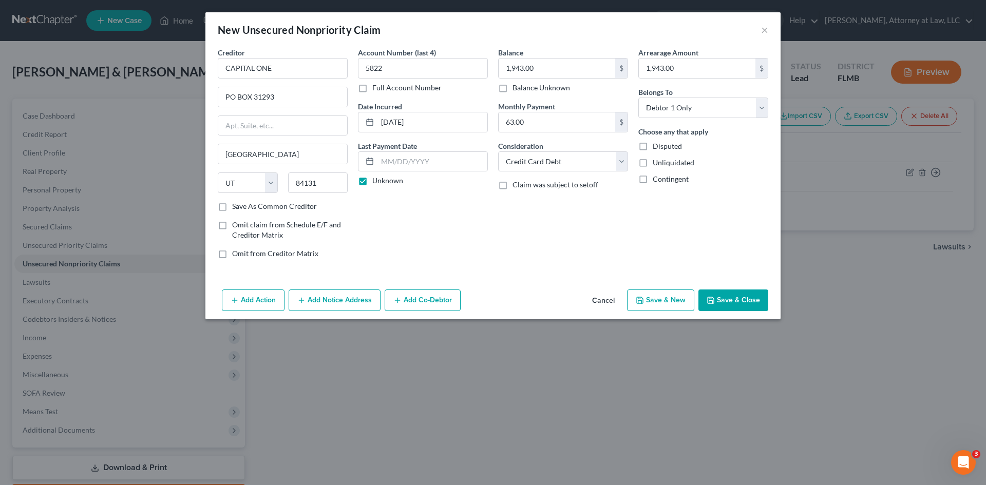
click at [517, 186] on input "Claim was subject to setoff" at bounding box center [520, 183] width 7 height 7
checkbox input "true"
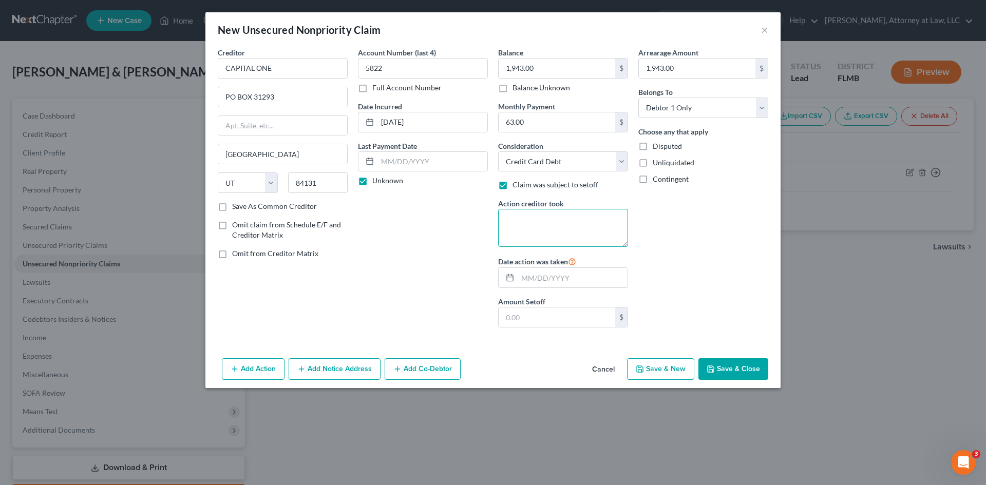
click at [524, 229] on textarea at bounding box center [563, 228] width 130 height 38
type textarea "CHARGED OFF-ACCOUNT CLOSED"
click at [532, 276] on input "text" at bounding box center [573, 278] width 110 height 20
type input "01/01/2025"
click at [532, 309] on input "text" at bounding box center [557, 318] width 117 height 20
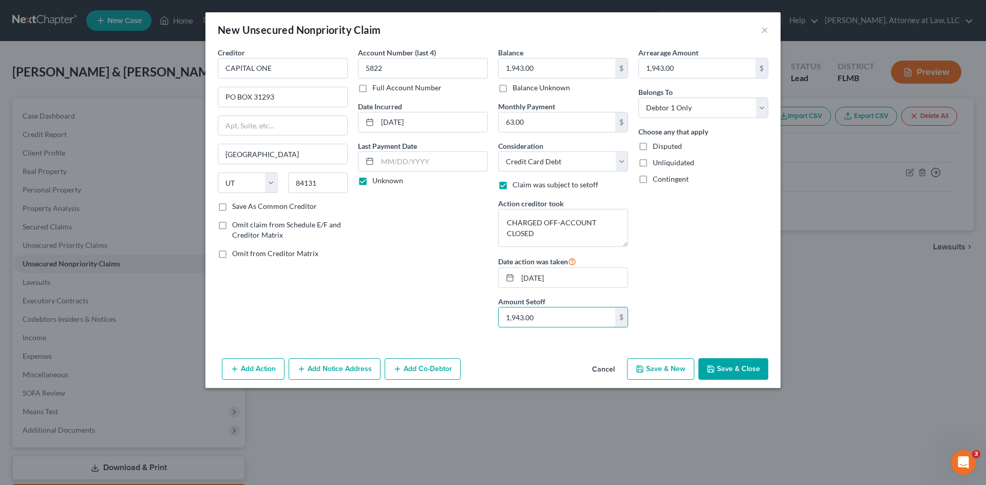
type input "1,943.00"
click at [674, 370] on button "Save & New" at bounding box center [660, 370] width 67 height 22
select select "2"
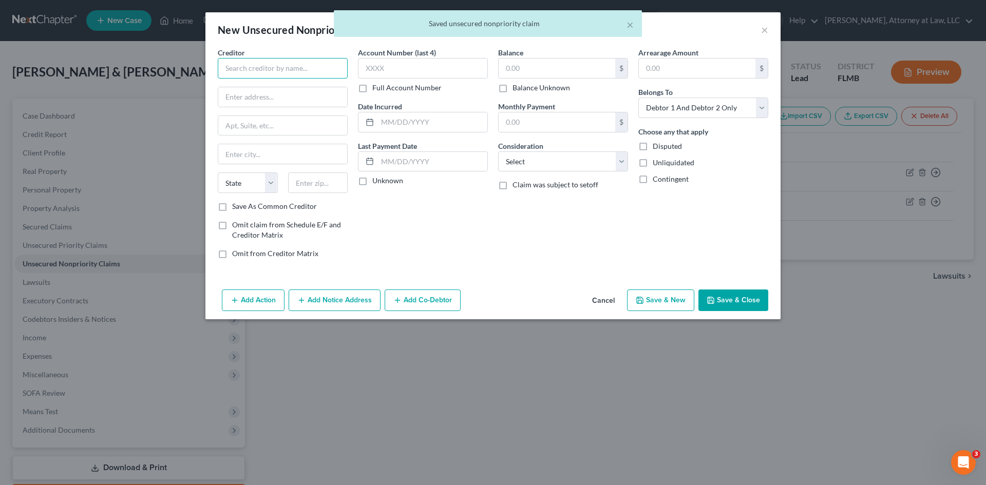
click at [261, 74] on input "text" at bounding box center [283, 68] width 130 height 21
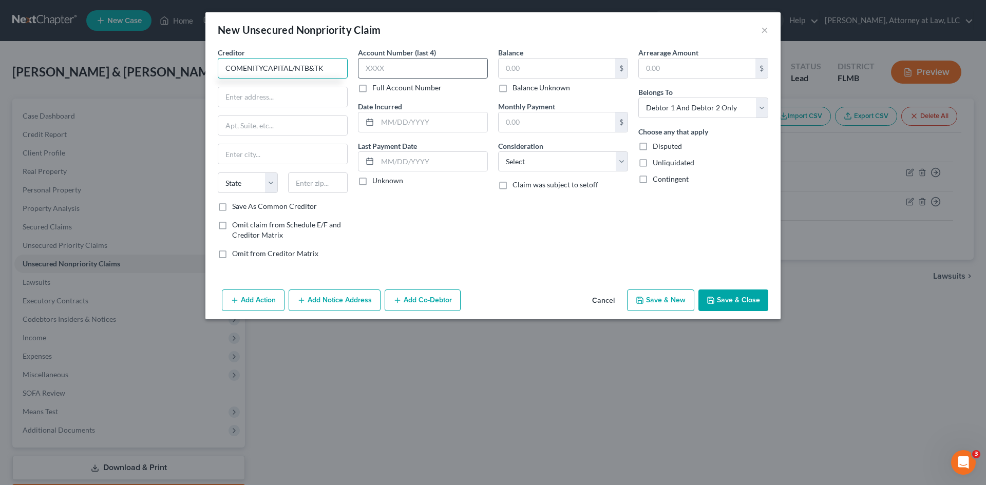
type input "COMENITYCAPITAL/NTB&TK"
click at [403, 74] on input "text" at bounding box center [423, 68] width 130 height 21
type input "1104"
click at [560, 73] on input "text" at bounding box center [557, 69] width 117 height 20
type input "892.00"
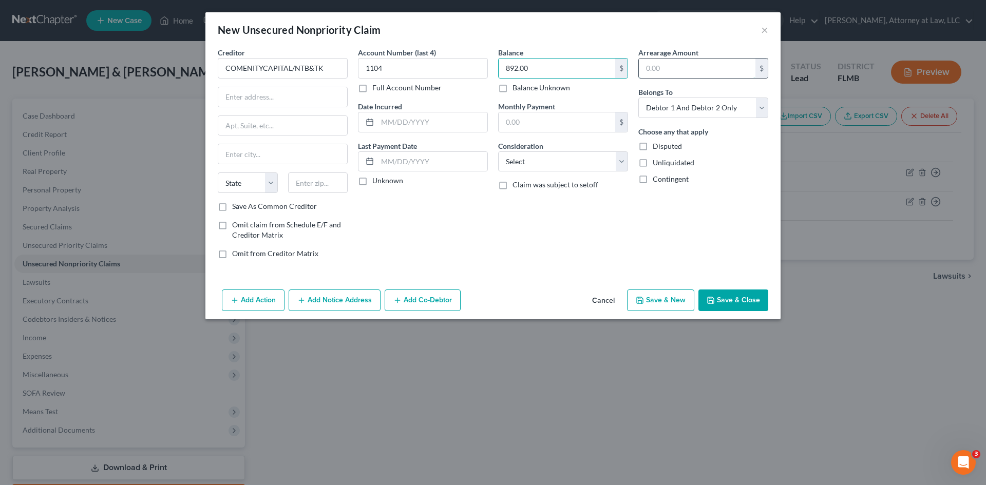
click at [663, 71] on input "text" at bounding box center [697, 69] width 117 height 20
type input "892.00"
click at [260, 99] on input "text" at bounding box center [282, 97] width 129 height 20
type input "PO BOX 182120"
click at [260, 159] on input "text" at bounding box center [282, 154] width 129 height 20
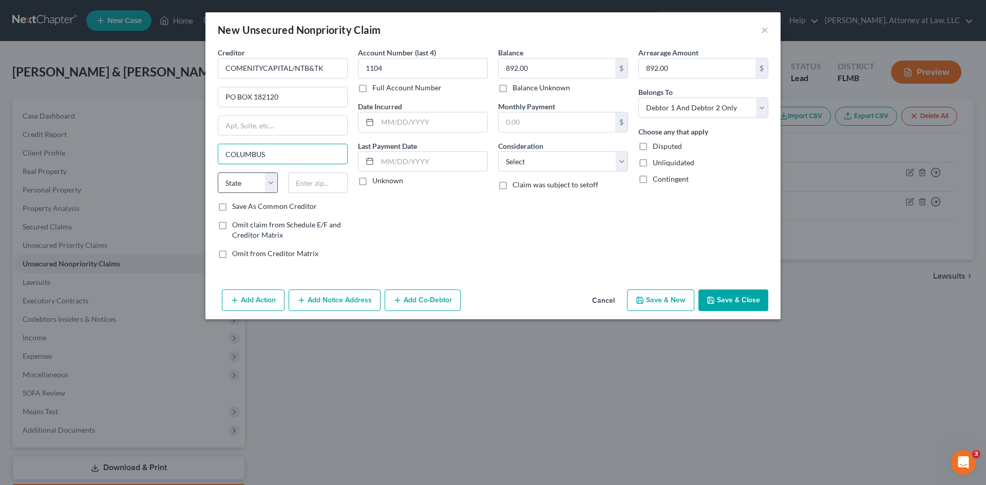
type input "COLUMBUS"
click at [241, 183] on select "State AL AK AR AZ CA CO CT DE DC FL GA GU HI ID IL IN IA KS KY LA ME MD MA MI M…" at bounding box center [248, 183] width 60 height 21
select select "36"
click at [218, 173] on select "State AL AK AR AZ CA CO CT DE DC FL GA GU HI ID IL IN IA KS KY LA ME MD MA MI M…" at bounding box center [248, 183] width 60 height 21
click at [314, 190] on input "text" at bounding box center [318, 183] width 60 height 21
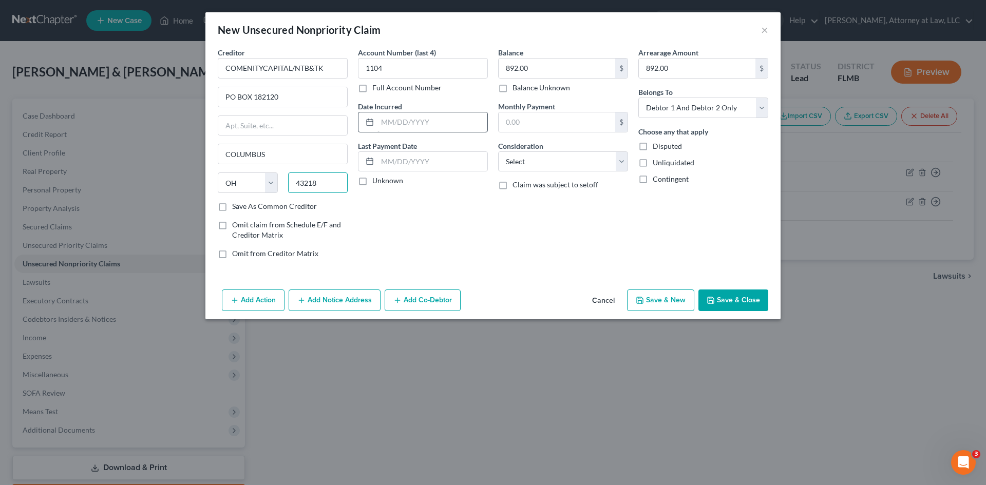
type input "43218"
click at [411, 124] on input "text" at bounding box center [433, 122] width 110 height 20
type input "Columbus"
type input "08/01/2022"
drag, startPoint x: 758, startPoint y: 107, endPoint x: 748, endPoint y: 113, distance: 11.3
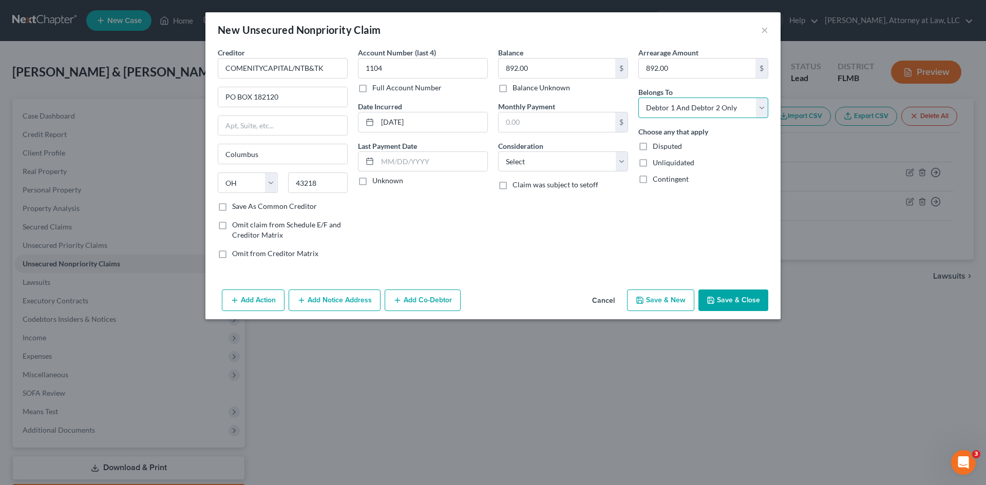
click at [758, 108] on select "Select Debtor 1 Only Debtor 2 Only Debtor 1 And Debtor 2 Only At Least One Of T…" at bounding box center [704, 108] width 130 height 21
select select "0"
click at [639, 98] on select "Select Debtor 1 Only Debtor 2 Only Debtor 1 And Debtor 2 Only At Least One Of T…" at bounding box center [704, 108] width 130 height 21
click at [610, 164] on select "Select Cable / Satellite Services Collection Agency Credit Card Debt Debt Couns…" at bounding box center [563, 162] width 130 height 21
select select "14"
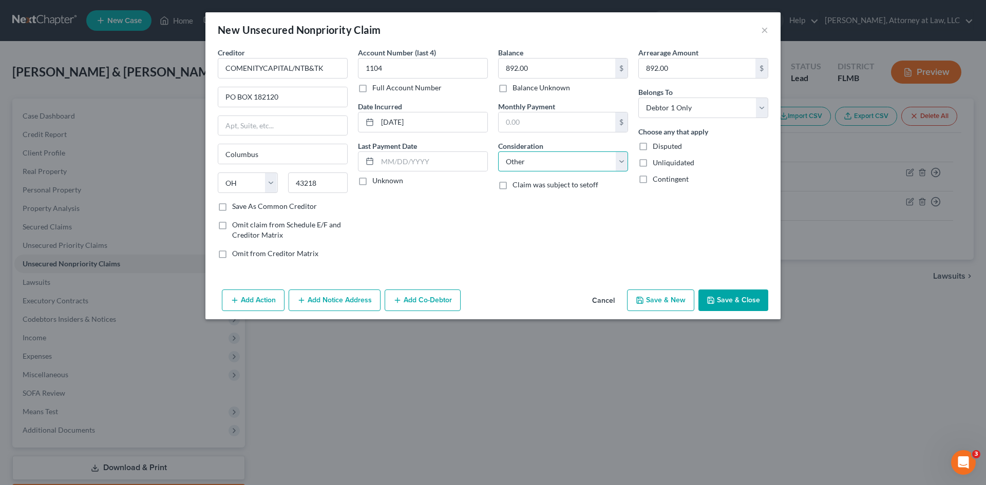
click at [498, 152] on select "Select Cable / Satellite Services Collection Agency Credit Card Debt Debt Couns…" at bounding box center [563, 162] width 130 height 21
click at [530, 201] on input "text" at bounding box center [563, 201] width 129 height 20
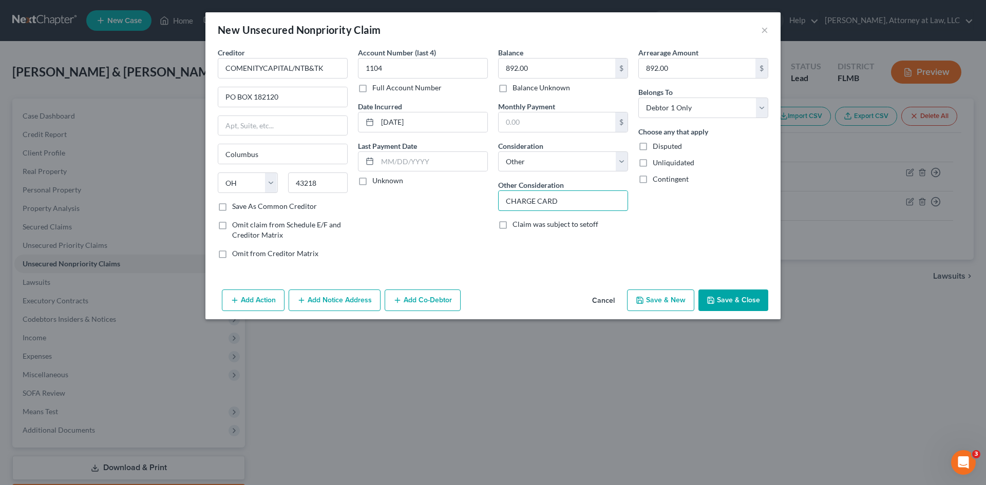
type input "CHARGE CARD"
click at [513, 227] on label "Claim was subject to setoff" at bounding box center [556, 224] width 86 height 10
click at [517, 226] on input "Claim was subject to setoff" at bounding box center [520, 222] width 7 height 7
checkbox input "true"
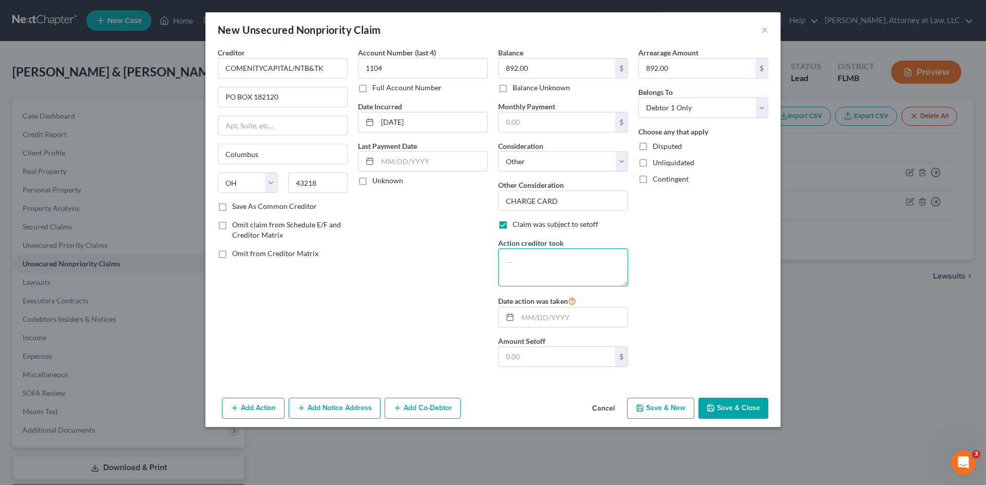
click at [538, 264] on textarea at bounding box center [563, 268] width 130 height 38
type textarea "CLOSED"
type input "0"
click at [542, 259] on textarea "CLOSED" at bounding box center [563, 268] width 130 height 38
type textarea "CLOSED- PURCHASED BY ANOTHER LENDER"
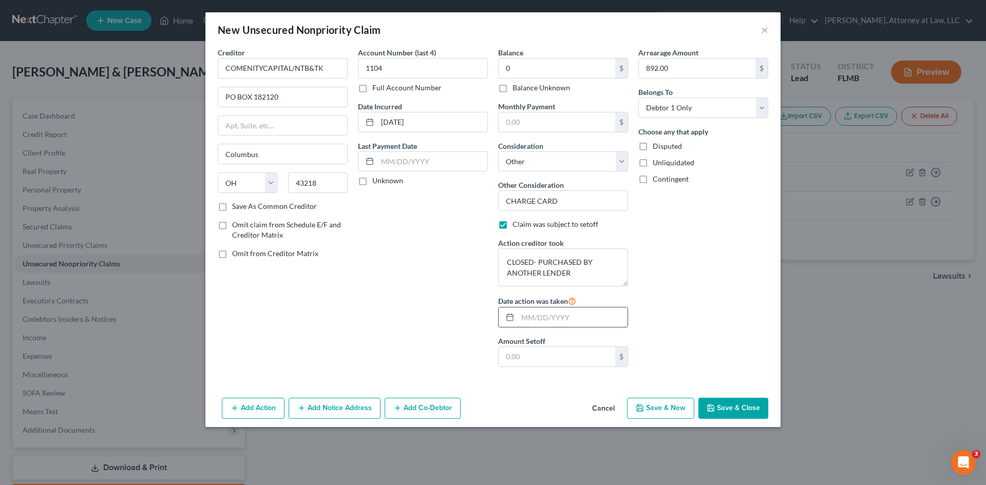
click at [531, 313] on input "text" at bounding box center [573, 318] width 110 height 20
type input "11/01/2024"
click at [380, 156] on input "text" at bounding box center [433, 162] width 110 height 20
type input "09/01/2024"
click at [518, 359] on input "text" at bounding box center [557, 357] width 117 height 20
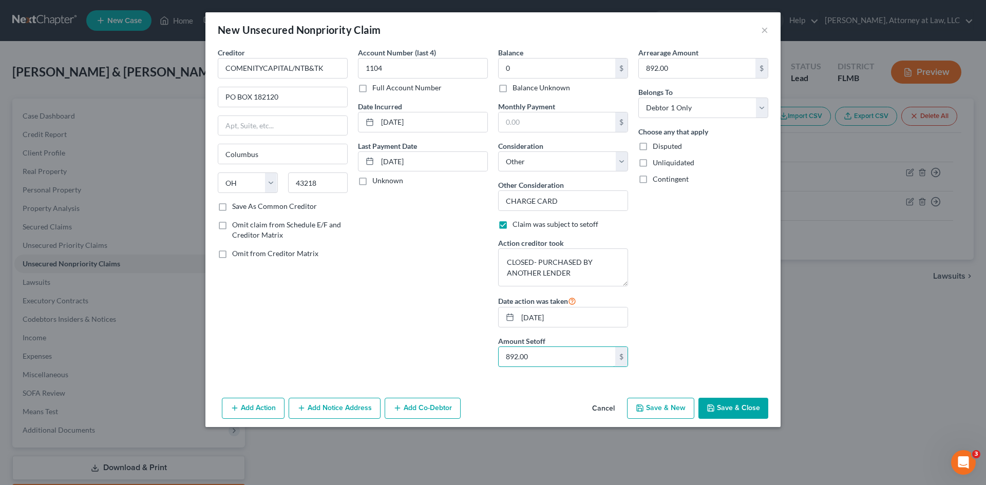
type input "892.00"
click at [673, 414] on button "Save & New" at bounding box center [660, 409] width 67 height 22
select select "2"
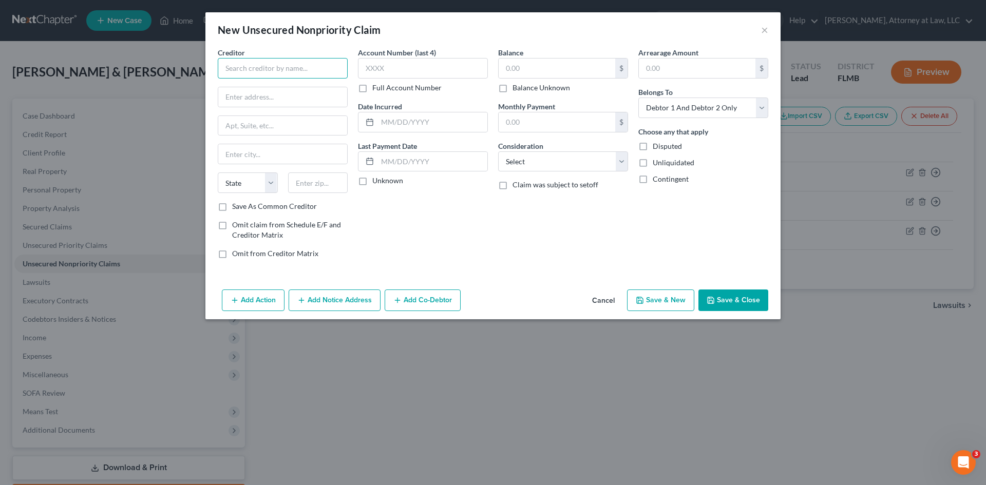
click at [258, 62] on input "text" at bounding box center [283, 68] width 130 height 21
type input "ADS/COMENITY/WYNDHAM"
click at [273, 94] on input "text" at bounding box center [282, 97] width 129 height 20
type input "PO BOX 182120"
click at [254, 159] on input "text" at bounding box center [282, 154] width 129 height 20
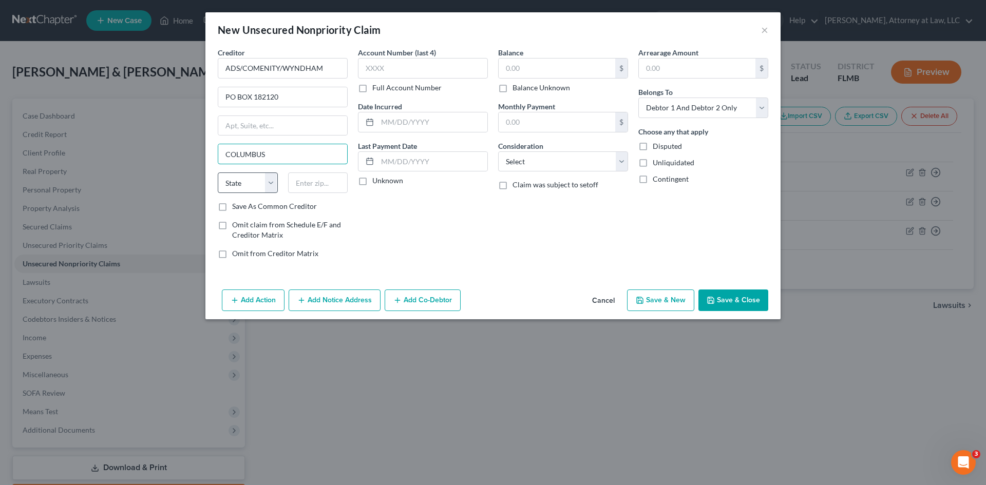
type input "COLUMBUS"
click at [247, 185] on select "State AL AK AR AZ CA CO CT DE DC FL GA GU HI ID IL IN IA KS KY LA ME MD MA MI M…" at bounding box center [248, 183] width 60 height 21
select select "36"
click at [218, 173] on select "State AL AK AR AZ CA CO CT DE DC FL GA GU HI ID IL IN IA KS KY LA ME MD MA MI M…" at bounding box center [248, 183] width 60 height 21
click at [322, 183] on input "text" at bounding box center [318, 183] width 60 height 21
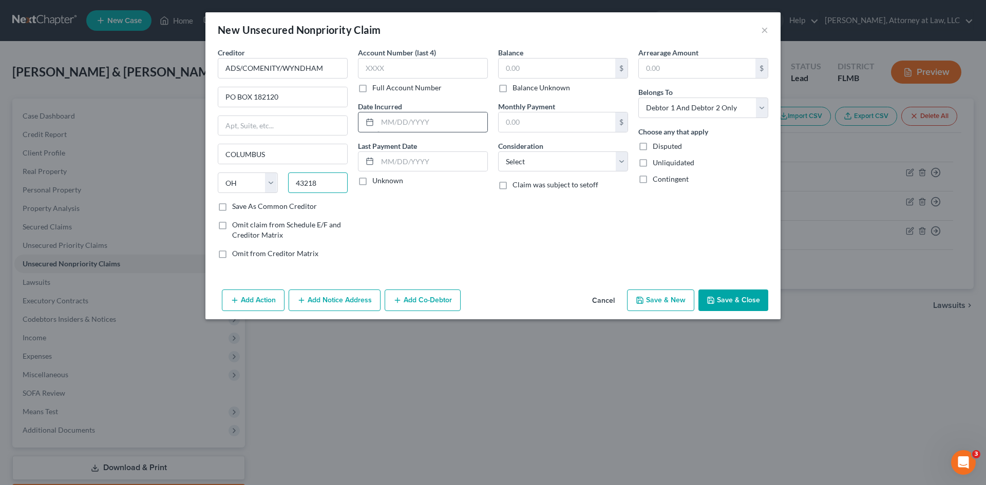
type input "43218"
type input "Columbus"
click at [409, 122] on input "text" at bounding box center [433, 122] width 110 height 20
type input "02/01/2023"
click at [653, 70] on input "text" at bounding box center [697, 69] width 117 height 20
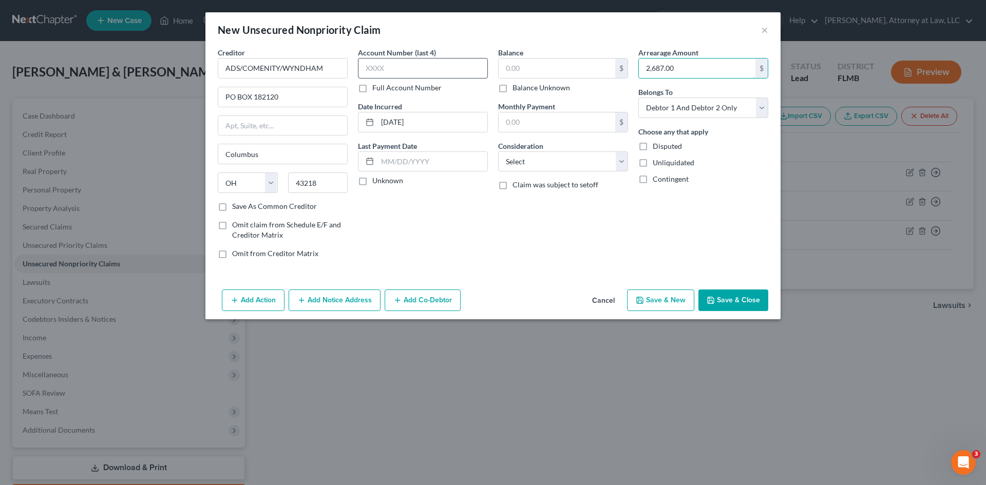
type input "2,687.00"
click at [398, 65] on input "text" at bounding box center [423, 68] width 130 height 21
type input "0639"
drag, startPoint x: 362, startPoint y: 180, endPoint x: 461, endPoint y: 233, distance: 111.9
click at [372, 180] on label "Unknown" at bounding box center [387, 181] width 31 height 10
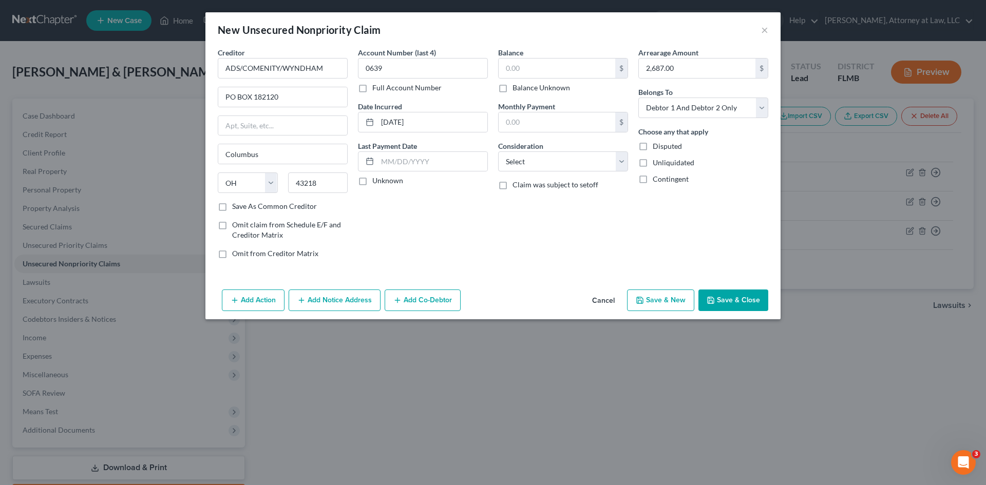
click at [377, 180] on input "Unknown" at bounding box center [380, 179] width 7 height 7
checkbox input "true"
click at [619, 166] on select "Select Cable / Satellite Services Collection Agency Credit Card Debt Debt Couns…" at bounding box center [563, 162] width 130 height 21
select select "14"
click at [498, 152] on select "Select Cable / Satellite Services Collection Agency Credit Card Debt Debt Couns…" at bounding box center [563, 162] width 130 height 21
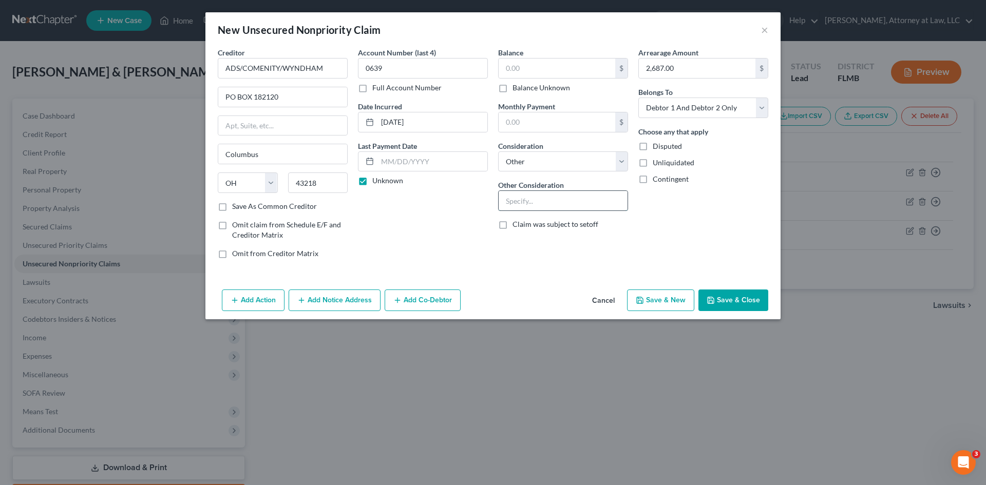
click at [520, 206] on input "text" at bounding box center [563, 201] width 129 height 20
type input "CHARGE CARD"
click at [513, 226] on label "Claim was subject to setoff" at bounding box center [556, 224] width 86 height 10
click at [517, 226] on input "Claim was subject to setoff" at bounding box center [520, 222] width 7 height 7
checkbox input "true"
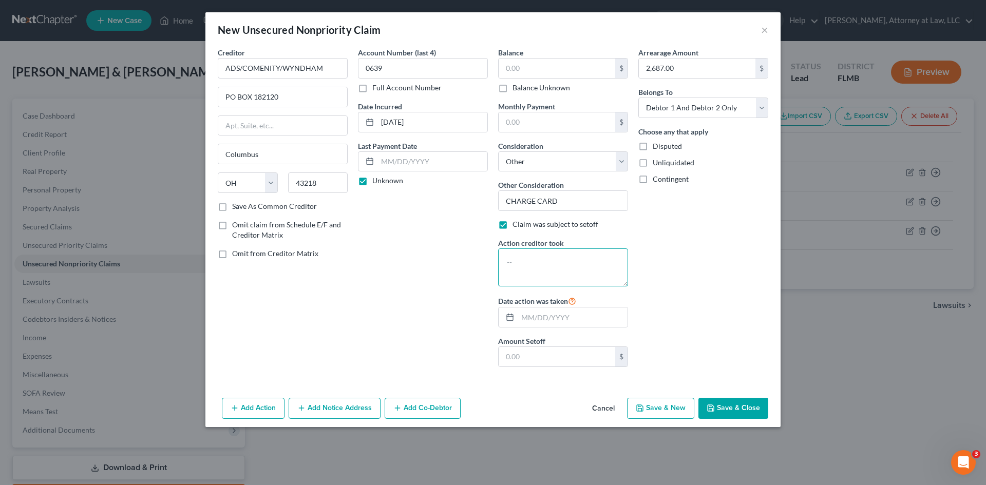
click at [534, 260] on textarea at bounding box center [563, 268] width 130 height 38
type textarea "CLOSED-CHARGED OFF"
click at [529, 323] on input "text" at bounding box center [573, 318] width 110 height 20
type input "0"
type input "11/01/2023"
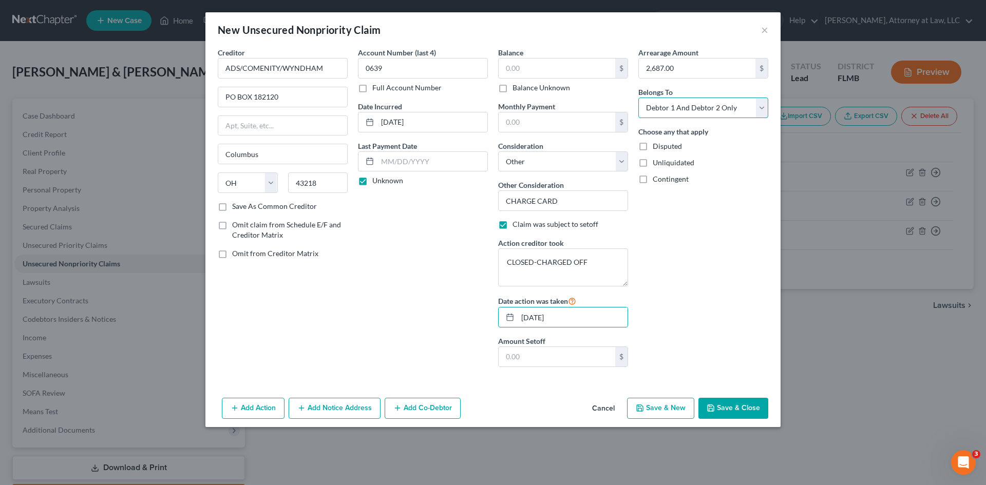
drag, startPoint x: 762, startPoint y: 106, endPoint x: 748, endPoint y: 112, distance: 15.6
click at [762, 106] on select "Select Debtor 1 Only Debtor 2 Only Debtor 1 And Debtor 2 Only At Least One Of T…" at bounding box center [704, 108] width 130 height 21
select select "0"
click at [639, 98] on select "Select Debtor 1 Only Debtor 2 Only Debtor 1 And Debtor 2 Only At Least One Of T…" at bounding box center [704, 108] width 130 height 21
click at [536, 362] on input "text" at bounding box center [557, 357] width 117 height 20
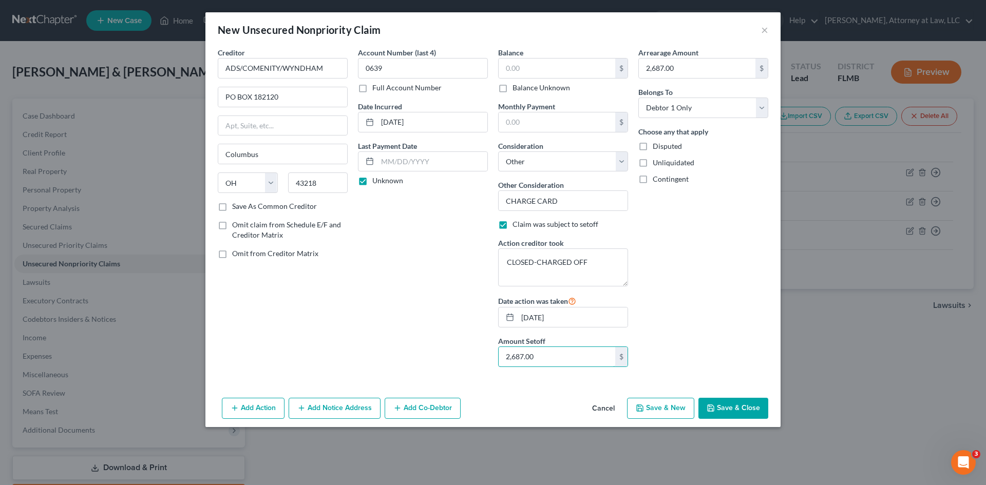
type input "2,687.00"
click at [662, 407] on button "Save & New" at bounding box center [660, 409] width 67 height 22
select select "2"
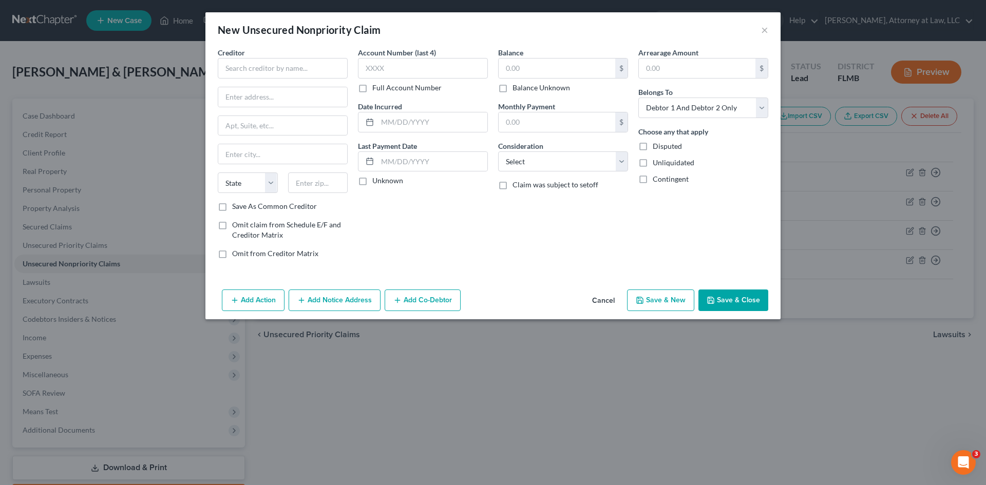
click at [606, 301] on button "Cancel" at bounding box center [603, 301] width 39 height 21
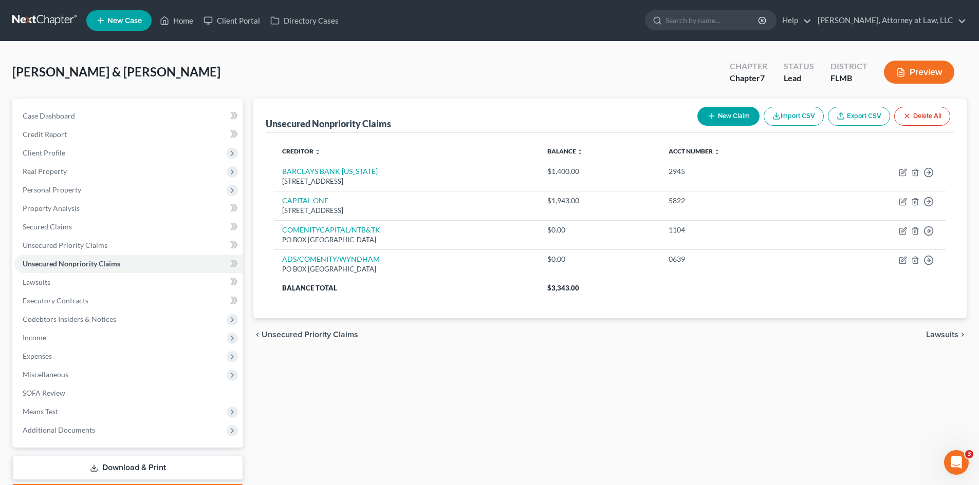
click at [294, 336] on span "Unsecured Priority Claims" at bounding box center [309, 335] width 97 height 8
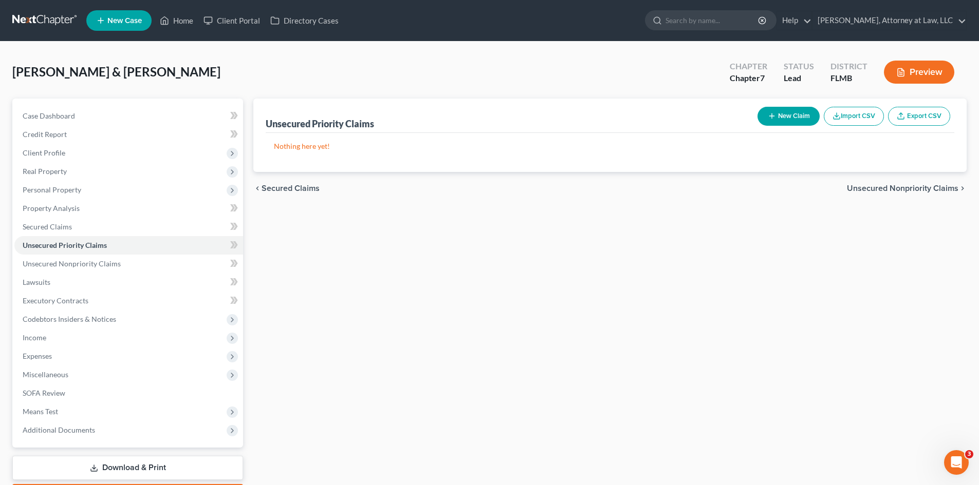
click at [784, 114] on button "New Claim" at bounding box center [788, 116] width 62 height 19
select select "2"
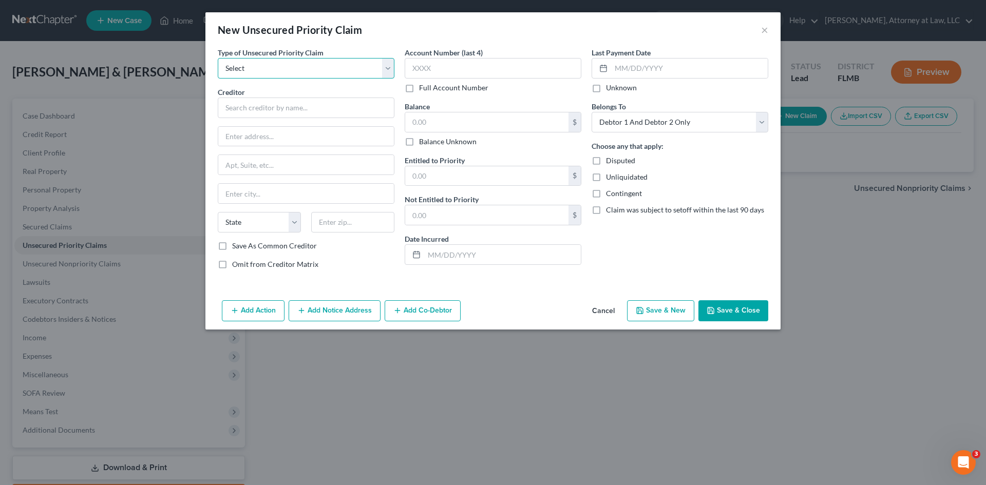
click at [374, 67] on select "Select Taxes & Other Government Units Domestic Support Obligations Extensions o…" at bounding box center [306, 68] width 177 height 21
drag, startPoint x: 599, startPoint y: 310, endPoint x: 591, endPoint y: 312, distance: 8.5
click at [599, 310] on button "Cancel" at bounding box center [603, 312] width 39 height 21
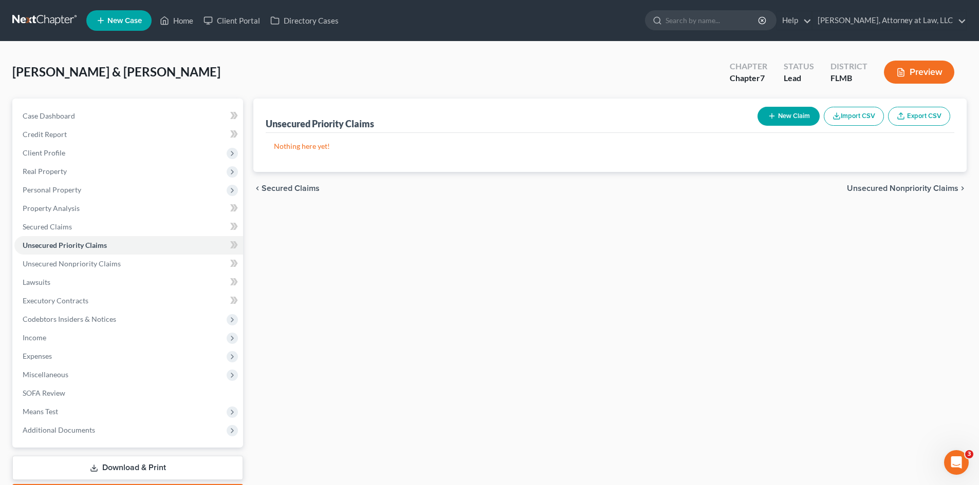
click at [303, 191] on span "Secured Claims" at bounding box center [290, 188] width 58 height 8
click at [783, 107] on button "New Claim" at bounding box center [788, 116] width 62 height 19
select select "0"
select select "2"
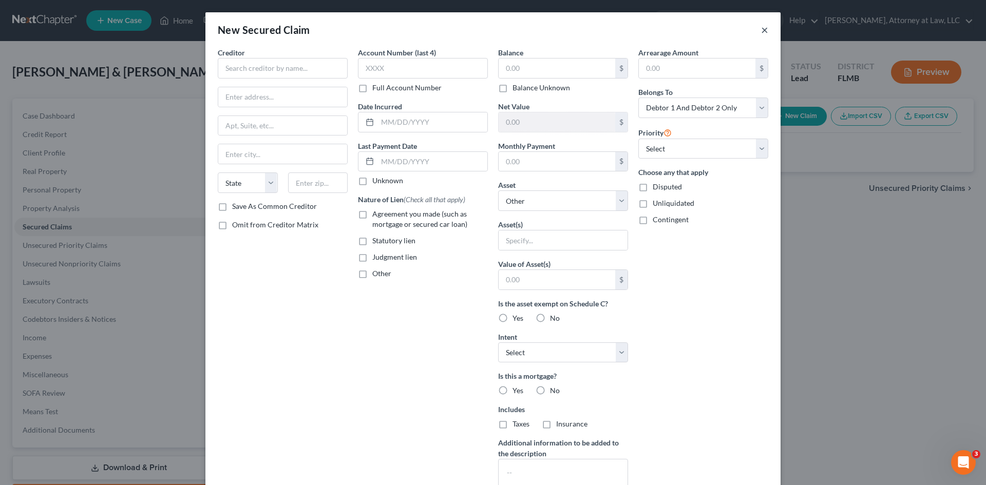
click at [761, 29] on button "×" at bounding box center [764, 30] width 7 height 12
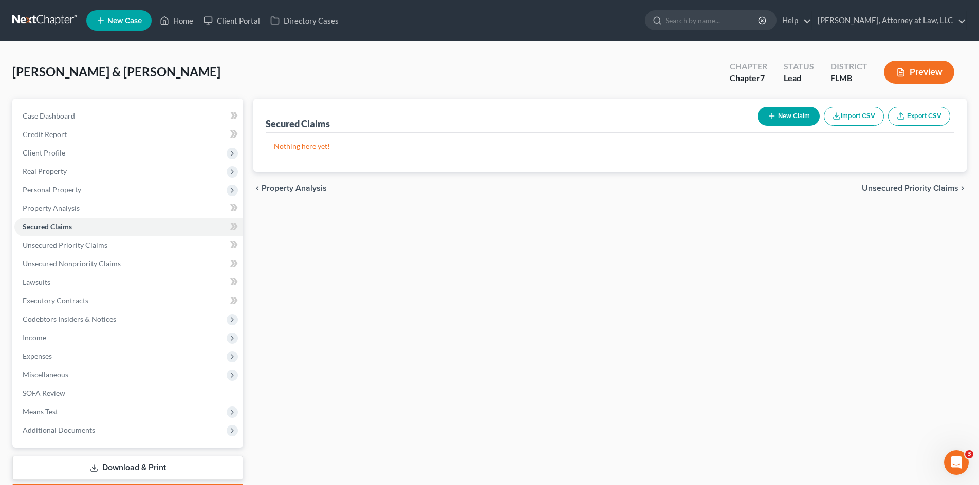
click at [900, 189] on span "Unsecured Priority Claims" at bounding box center [909, 188] width 97 height 8
click at [773, 113] on icon "button" at bounding box center [771, 116] width 8 height 8
select select "2"
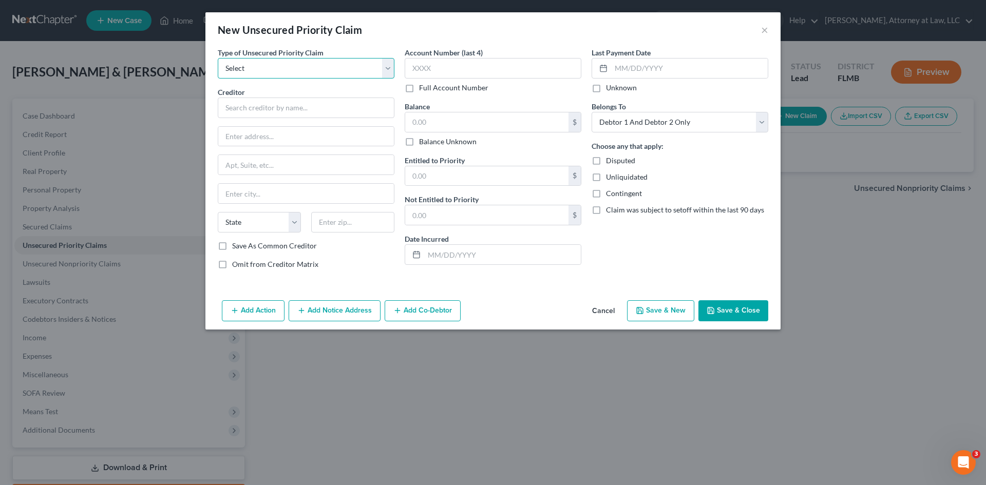
click at [382, 65] on select "Select Taxes & Other Government Units Domestic Support Obligations Extensions o…" at bounding box center [306, 68] width 177 height 21
select select "9"
click at [218, 58] on select "Select Taxes & Other Government Units Domestic Support Obligations Extensions o…" at bounding box center [306, 68] width 177 height 21
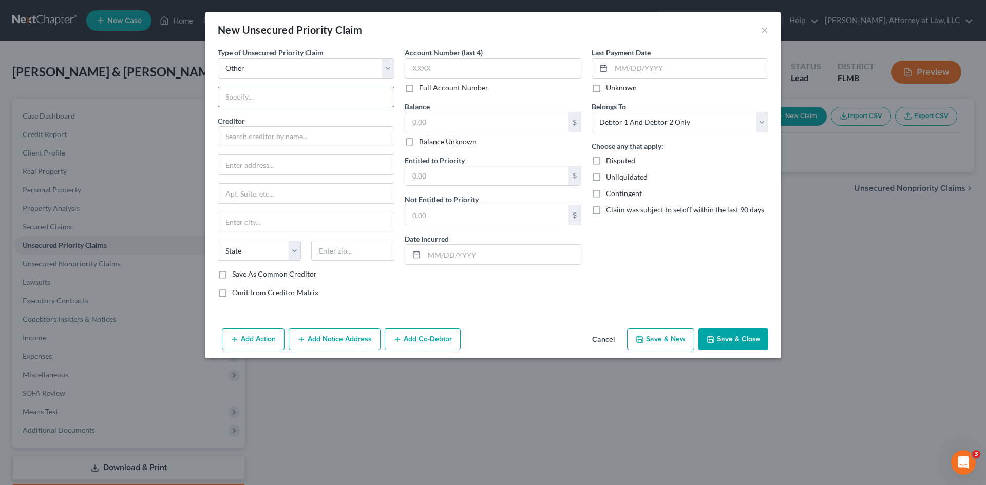
click at [343, 99] on input "text" at bounding box center [306, 97] width 176 height 20
click at [375, 68] on select "Select Taxes & Other Government Units Domestic Support Obligations Extensions o…" at bounding box center [306, 68] width 177 height 21
click at [388, 45] on div "New Unsecured Priority Claim ×" at bounding box center [492, 29] width 575 height 35
click at [345, 97] on input "text" at bounding box center [306, 97] width 176 height 20
type input "STUDENT LOANS"
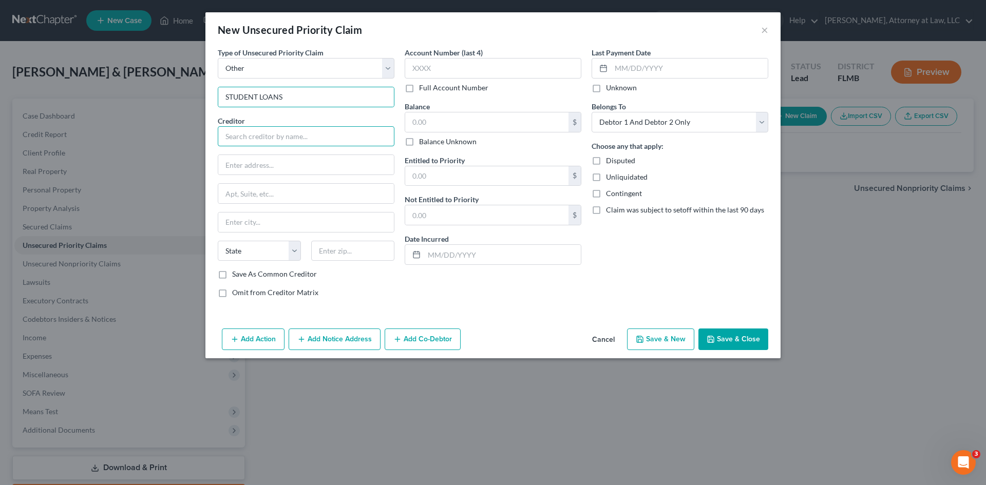
click at [326, 134] on input "text" at bounding box center [306, 136] width 177 height 21
type input "DEPT OF ED/AIDVANTAGE"
click at [305, 191] on input "text" at bounding box center [306, 194] width 176 height 20
click at [304, 168] on input "text" at bounding box center [306, 165] width 176 height 20
type input "PO BOX 300001"
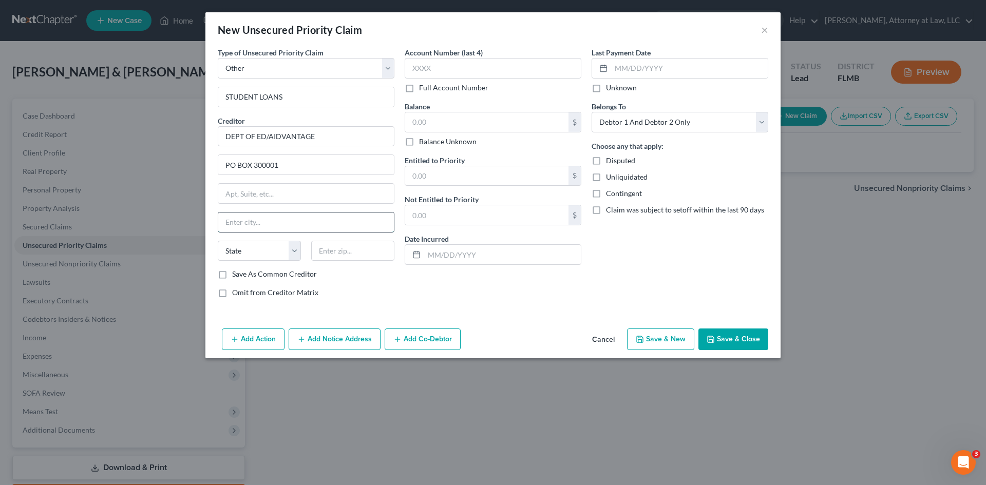
click at [253, 219] on input "text" at bounding box center [306, 223] width 176 height 20
type input "GREENVILLE"
click at [295, 253] on select "State AL AK AR AZ CA CO CT DE DC FL GA GU HI ID IL IN IA KS KY LA ME MD MA MI M…" at bounding box center [259, 251] width 83 height 21
select select "45"
click at [218, 241] on select "State AL AK AR AZ CA CO CT DE DC FL GA GU HI ID IL IN IA KS KY LA ME MD MA MI M…" at bounding box center [259, 251] width 83 height 21
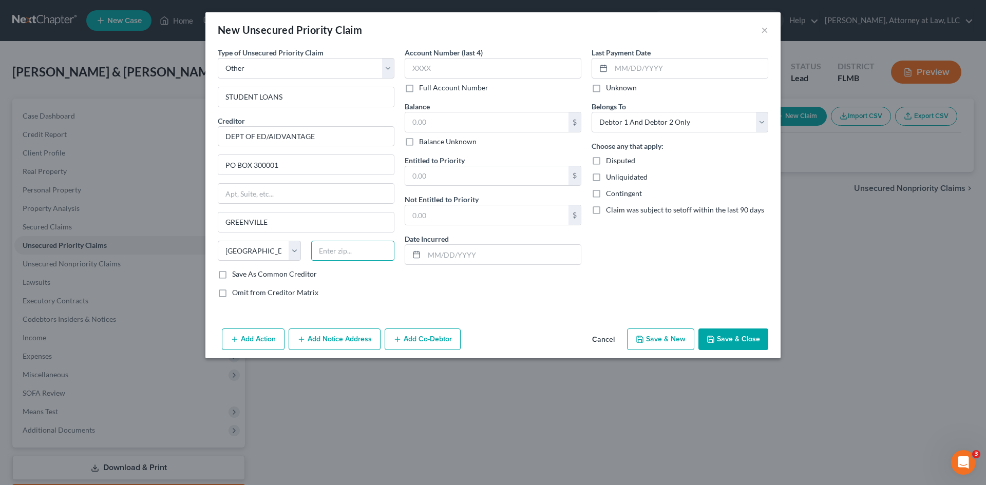
click at [349, 252] on input "text" at bounding box center [352, 251] width 83 height 21
type input "75403"
click at [468, 64] on input "text" at bounding box center [493, 68] width 177 height 21
type input "Greenville"
type input "2014"
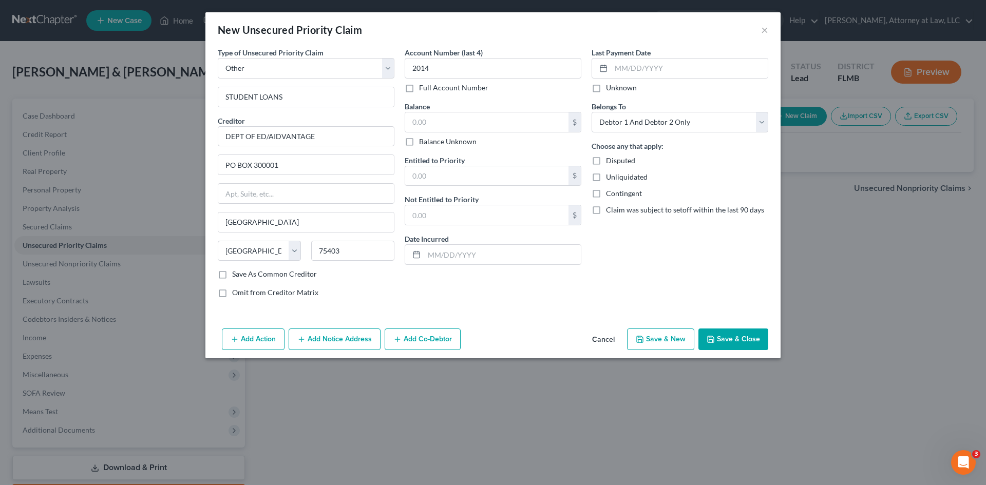
click at [419, 90] on label "Full Account Number" at bounding box center [453, 88] width 69 height 10
click at [423, 89] on input "Full Account Number" at bounding box center [426, 86] width 7 height 7
click at [438, 66] on input "2014" at bounding box center [493, 68] width 177 height 21
click at [419, 87] on label "Full Account Number" at bounding box center [453, 88] width 69 height 10
click at [423, 87] on input "Full Account Number" at bounding box center [426, 86] width 7 height 7
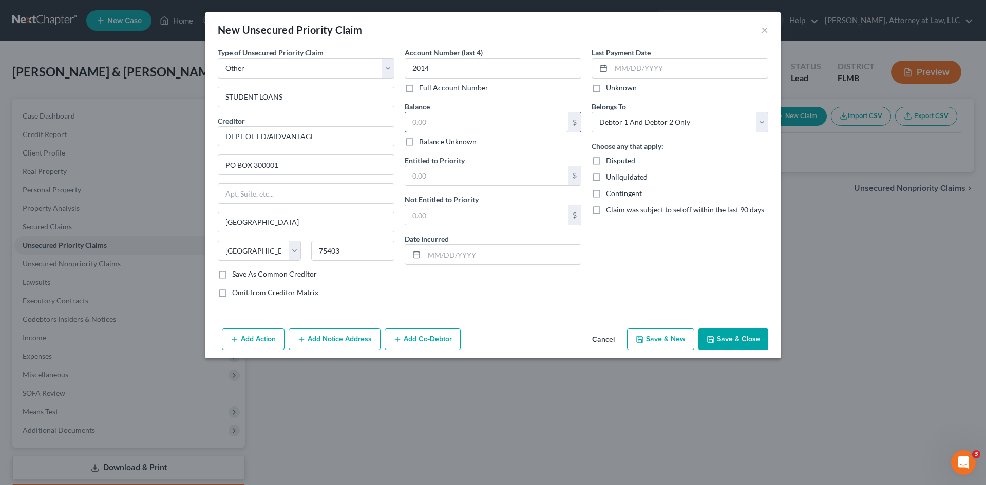
click at [463, 123] on input "text" at bounding box center [486, 122] width 163 height 20
type input "24,065.00"
click at [392, 63] on select "Select Taxes & Other Government Units Domestic Support Obligations Extensions o…" at bounding box center [306, 68] width 177 height 21
click at [384, 67] on select "Select Taxes & Other Government Units Domestic Support Obligations Extensions o…" at bounding box center [306, 68] width 177 height 21
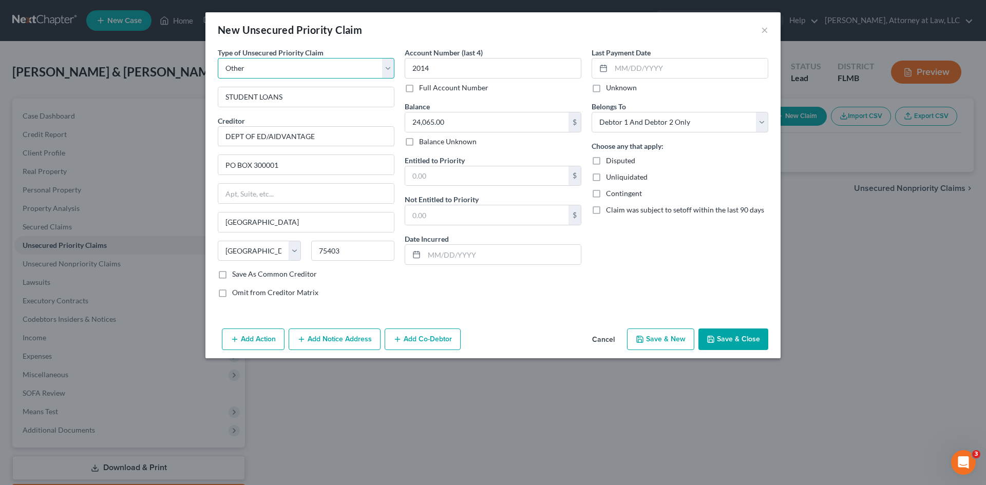
click at [384, 67] on select "Select Taxes & Other Government Units Domestic Support Obligations Extensions o…" at bounding box center [306, 68] width 177 height 21
drag, startPoint x: 752, startPoint y: 125, endPoint x: 741, endPoint y: 129, distance: 10.9
click at [752, 125] on select "Select Debtor 1 Only Debtor 2 Only Debtor 1 And Debtor 2 Only At Least One Of T…" at bounding box center [680, 122] width 177 height 21
select select "0"
click at [592, 112] on select "Select Debtor 1 Only Debtor 2 Only Debtor 1 And Debtor 2 Only At Least One Of T…" at bounding box center [680, 122] width 177 height 21
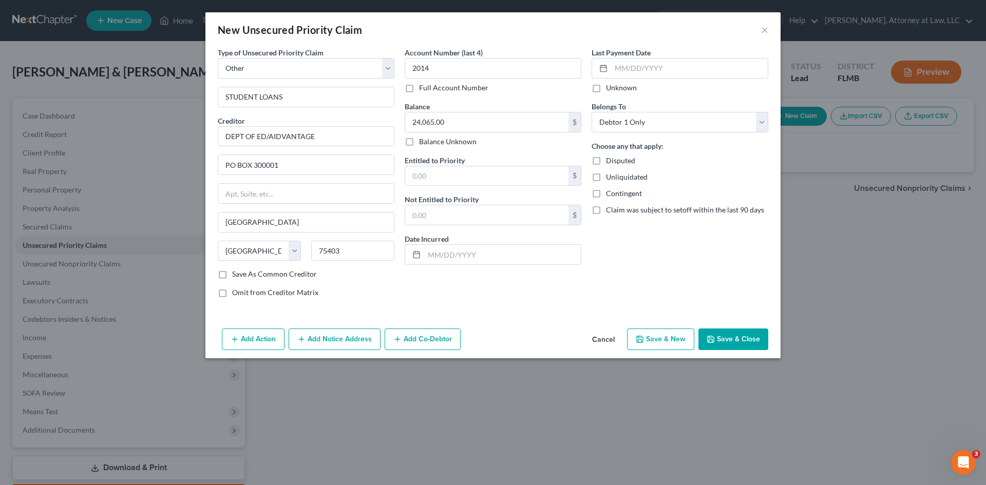
click at [606, 90] on label "Unknown" at bounding box center [621, 88] width 31 height 10
click at [610, 89] on input "Unknown" at bounding box center [613, 86] width 7 height 7
checkbox input "true"
click at [447, 258] on input "text" at bounding box center [502, 255] width 157 height 20
type input "06/01/2024"
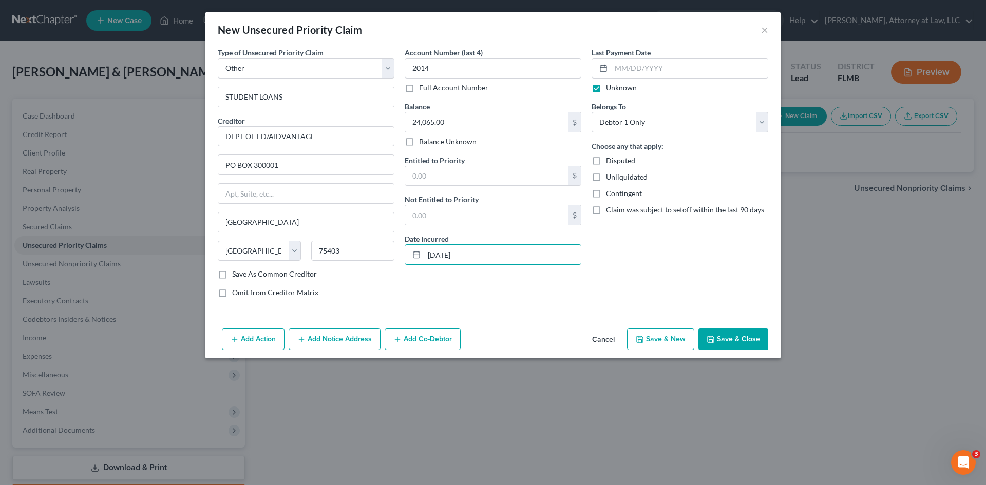
click at [731, 335] on button "Save & Close" at bounding box center [734, 340] width 70 height 22
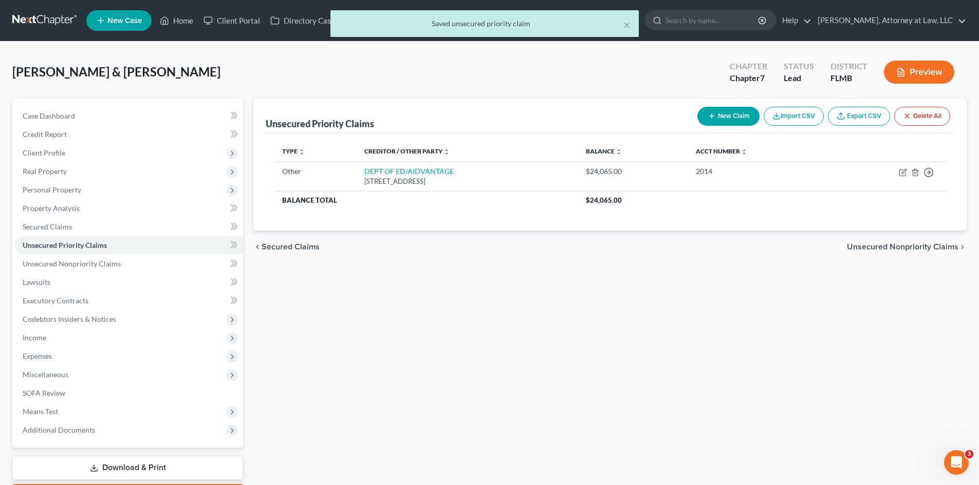
click at [892, 250] on span "Unsecured Nonpriority Claims" at bounding box center [902, 247] width 111 height 8
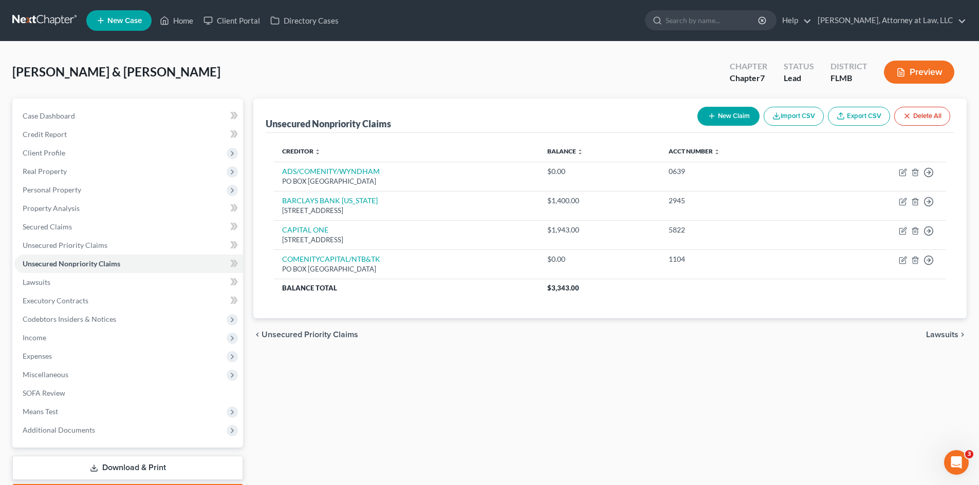
click at [724, 118] on button "New Claim" at bounding box center [728, 116] width 62 height 19
select select "2"
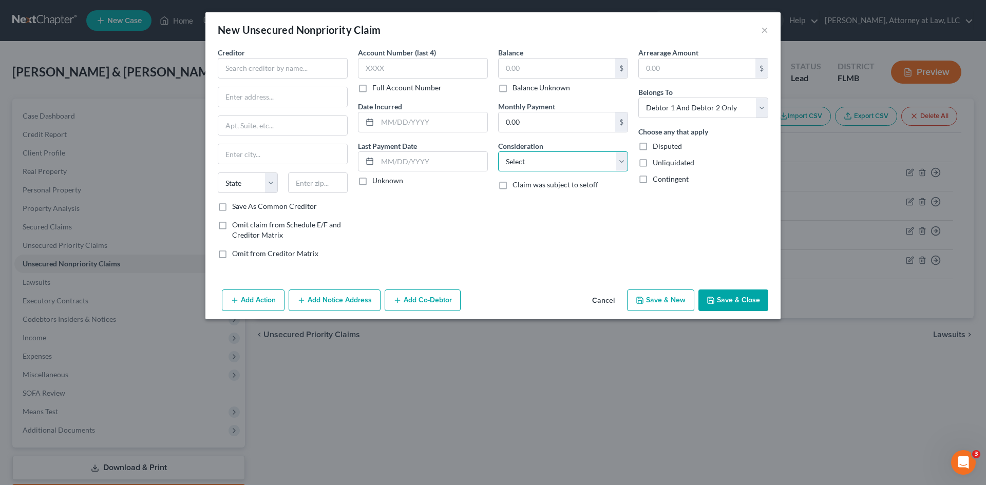
click at [623, 165] on select "Select Cable / Satellite Services Collection Agency Credit Card Debt Debt Couns…" at bounding box center [563, 162] width 130 height 21
select select "17"
click at [498, 152] on select "Select Cable / Satellite Services Collection Agency Credit Card Debt Debt Couns…" at bounding box center [563, 162] width 130 height 21
click at [541, 70] on input "text" at bounding box center [557, 69] width 117 height 20
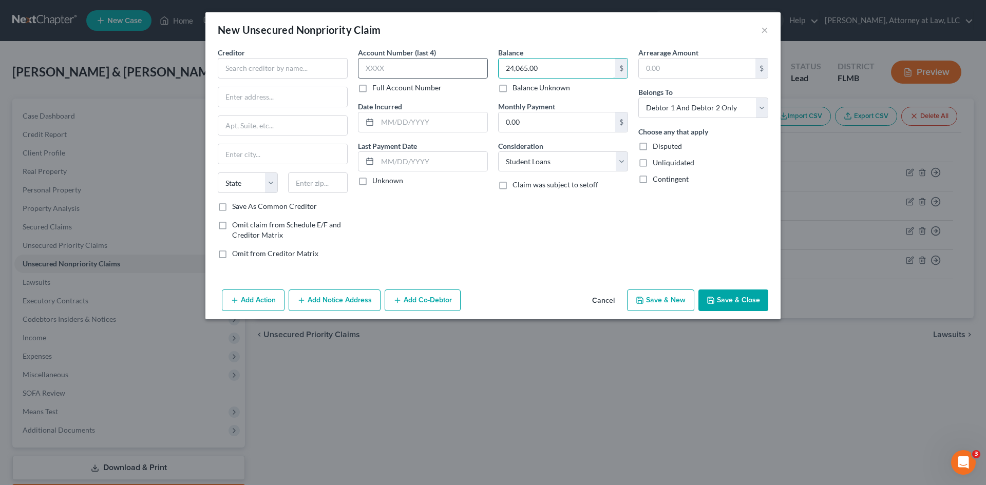
type input "24,065.00"
click at [391, 67] on input "text" at bounding box center [423, 68] width 130 height 21
type input "2014"
drag, startPoint x: 509, startPoint y: 36, endPoint x: 580, endPoint y: 24, distance: 73.0
click at [517, 39] on div "New Unsecured Nonpriority Claim ×" at bounding box center [492, 29] width 575 height 35
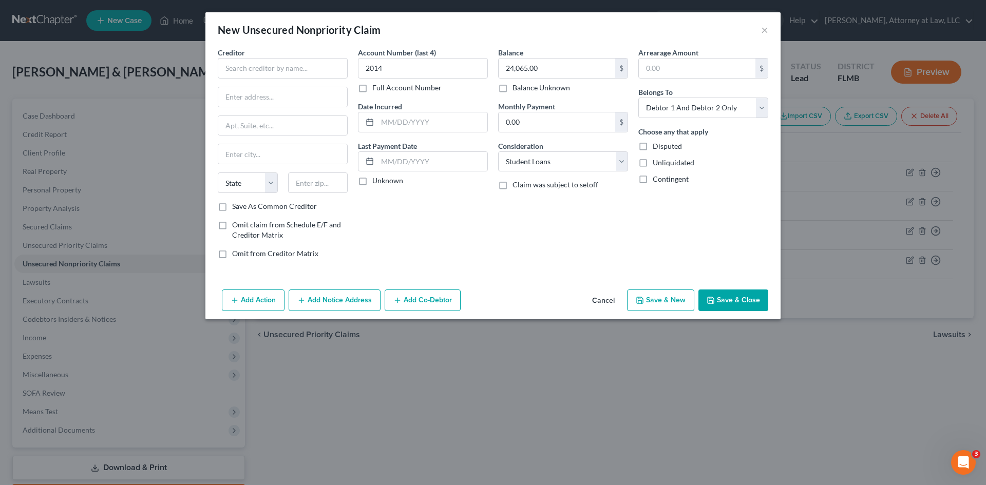
drag, startPoint x: 643, startPoint y: 26, endPoint x: 506, endPoint y: 29, distance: 137.2
click at [536, 28] on div "New Unsecured Nonpriority Claim ×" at bounding box center [492, 29] width 575 height 35
click at [756, 300] on button "Save & Close" at bounding box center [734, 301] width 70 height 22
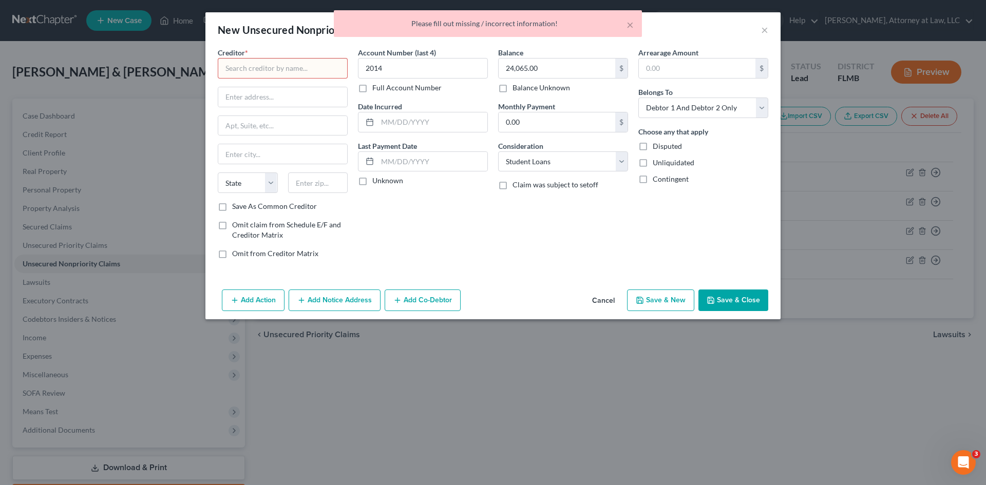
click at [322, 68] on input "text" at bounding box center [283, 68] width 130 height 21
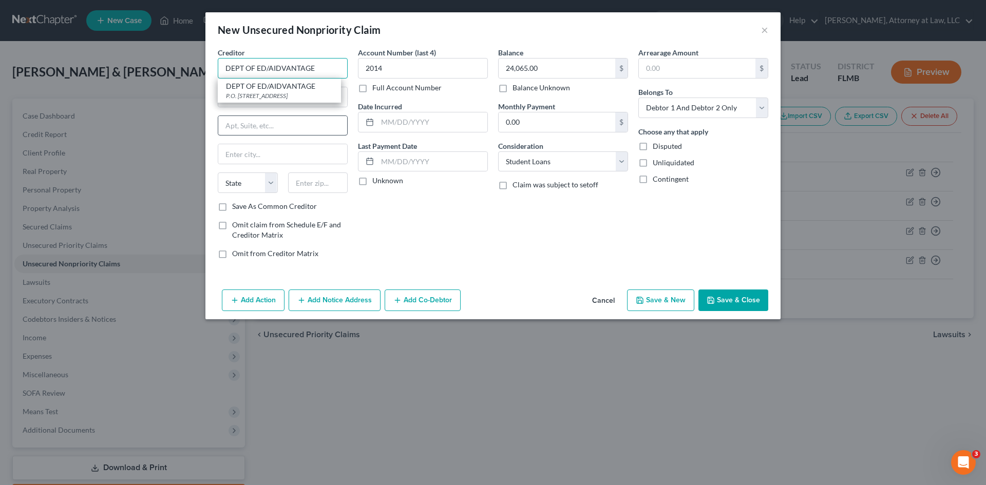
type input "DEPT OF ED/AIDVANTAGE"
click at [389, 217] on div "Account Number (last 4) 2014 Full Account Number Date Incurred Last Payment Dat…" at bounding box center [423, 157] width 140 height 220
click at [255, 89] on input "text" at bounding box center [282, 97] width 129 height 20
click at [721, 301] on button "Save & Close" at bounding box center [734, 301] width 70 height 22
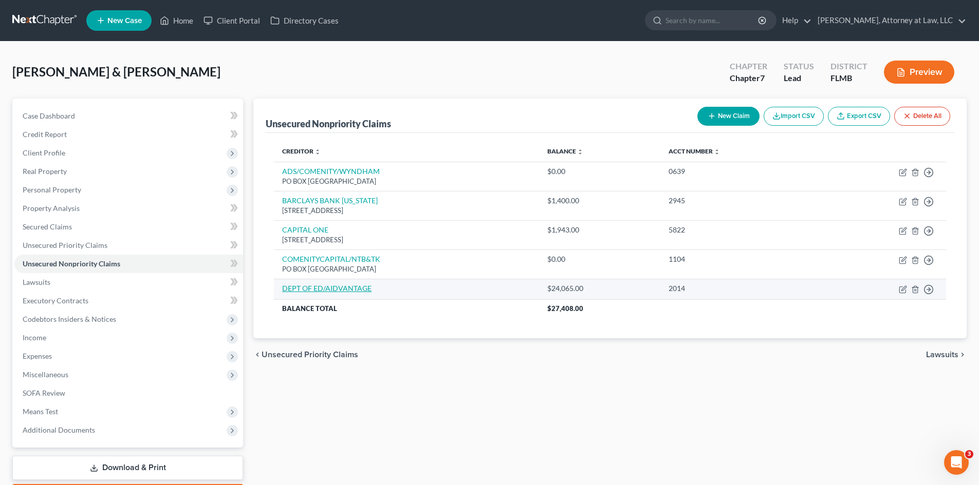
click at [349, 287] on link "DEPT OF ED/AIDVANTAGE" at bounding box center [326, 288] width 89 height 9
select select "17"
select select "2"
